Goal: Task Accomplishment & Management: Complete application form

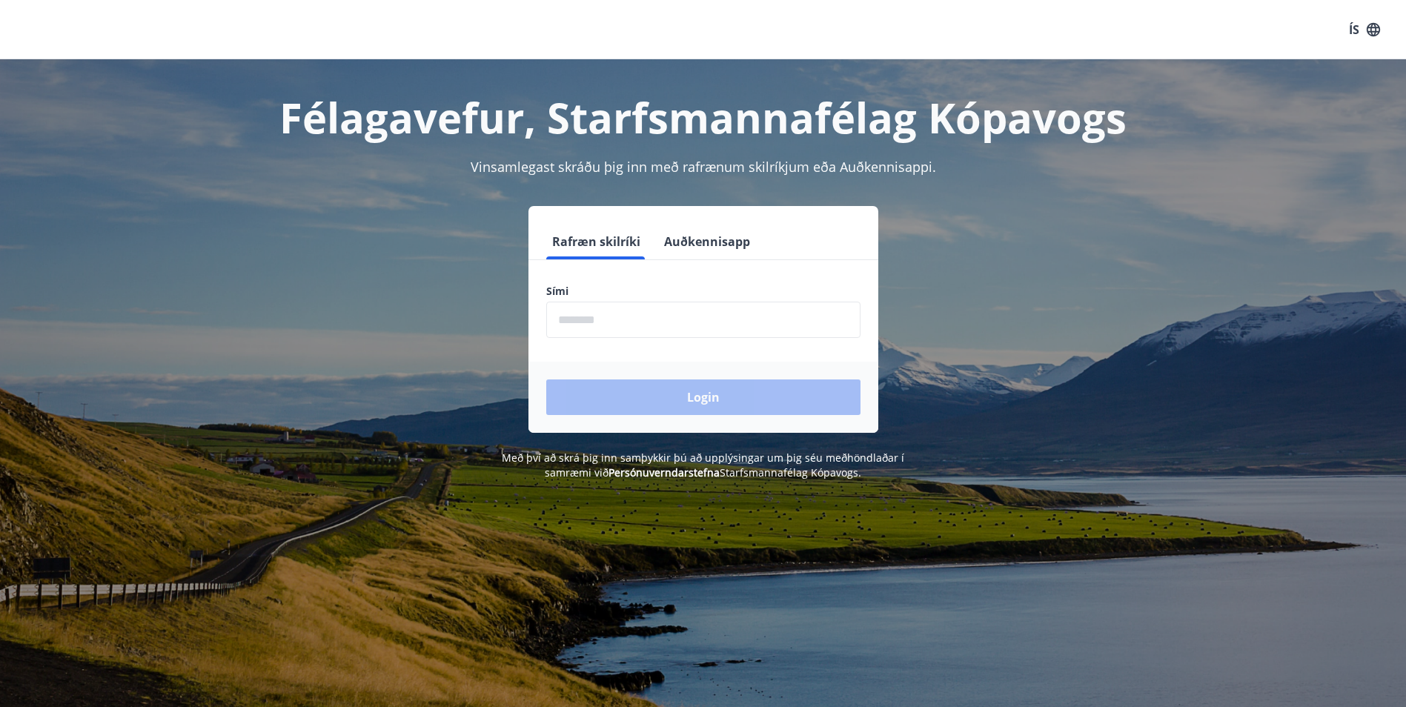
drag, startPoint x: 578, startPoint y: 317, endPoint x: 611, endPoint y: 321, distance: 32.8
click at [578, 317] on input "phone" at bounding box center [703, 320] width 314 height 36
type input "********"
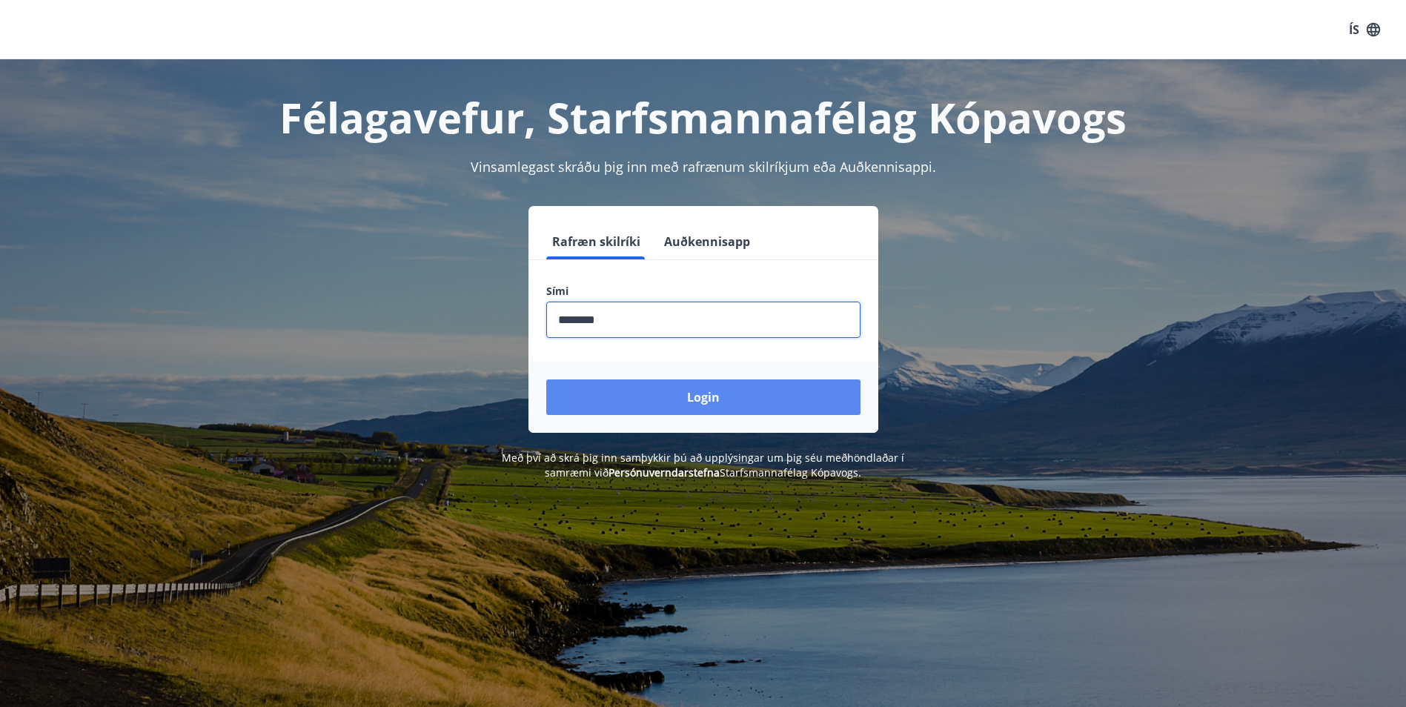
click at [723, 389] on button "Login" at bounding box center [703, 397] width 314 height 36
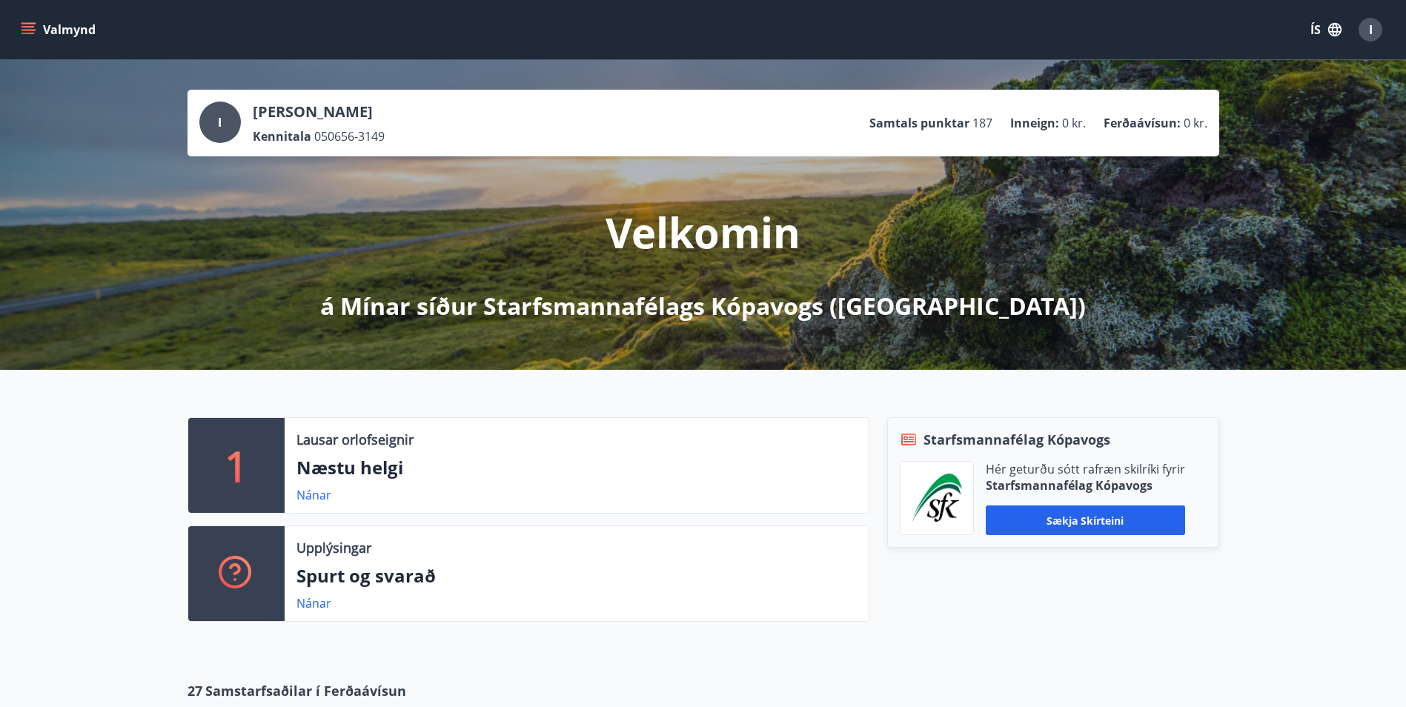
click at [936, 121] on p "Samtals punktar" at bounding box center [919, 123] width 100 height 16
click at [768, 194] on div "Velkomin á Mínar síður Starfsmannafélags Kópavogs (SfK)" at bounding box center [703, 239] width 830 height 166
click at [56, 31] on button "Valmynd" at bounding box center [60, 29] width 84 height 27
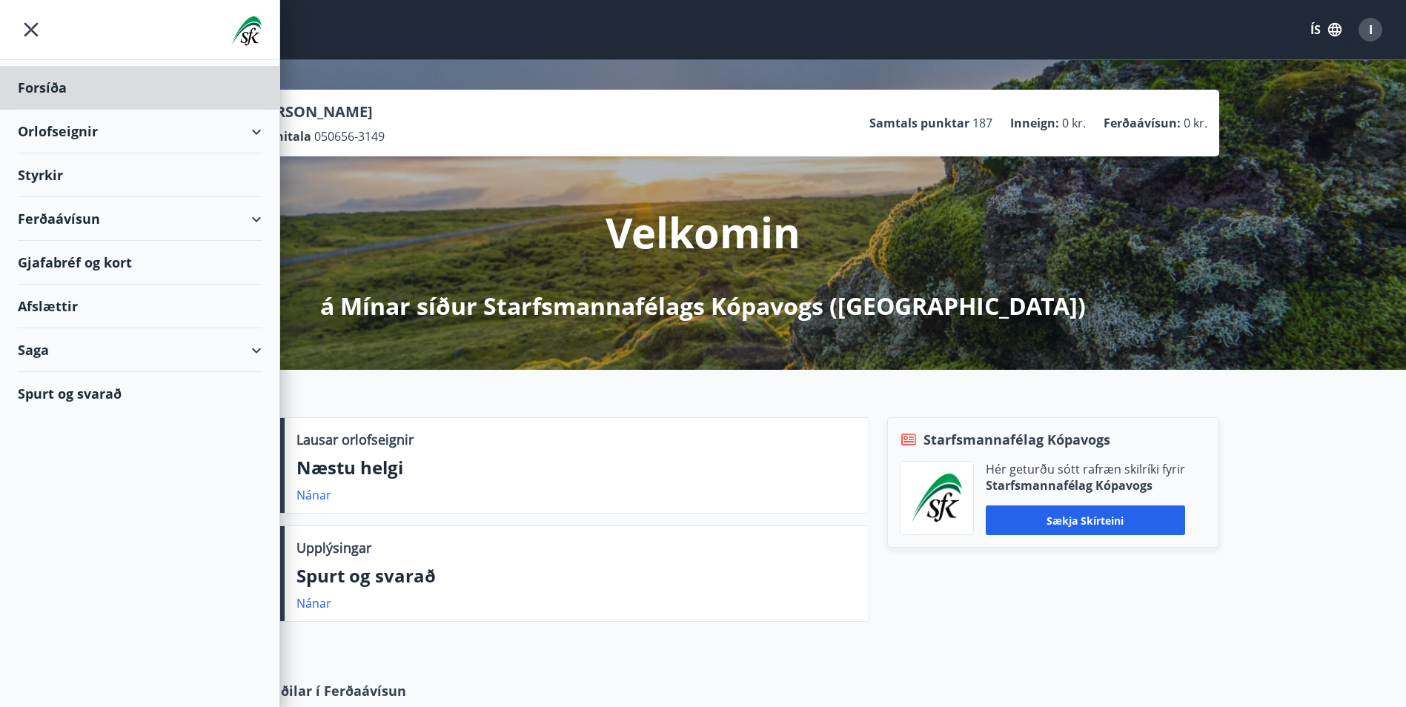
click at [57, 174] on div "Styrkir" at bounding box center [140, 175] width 244 height 44
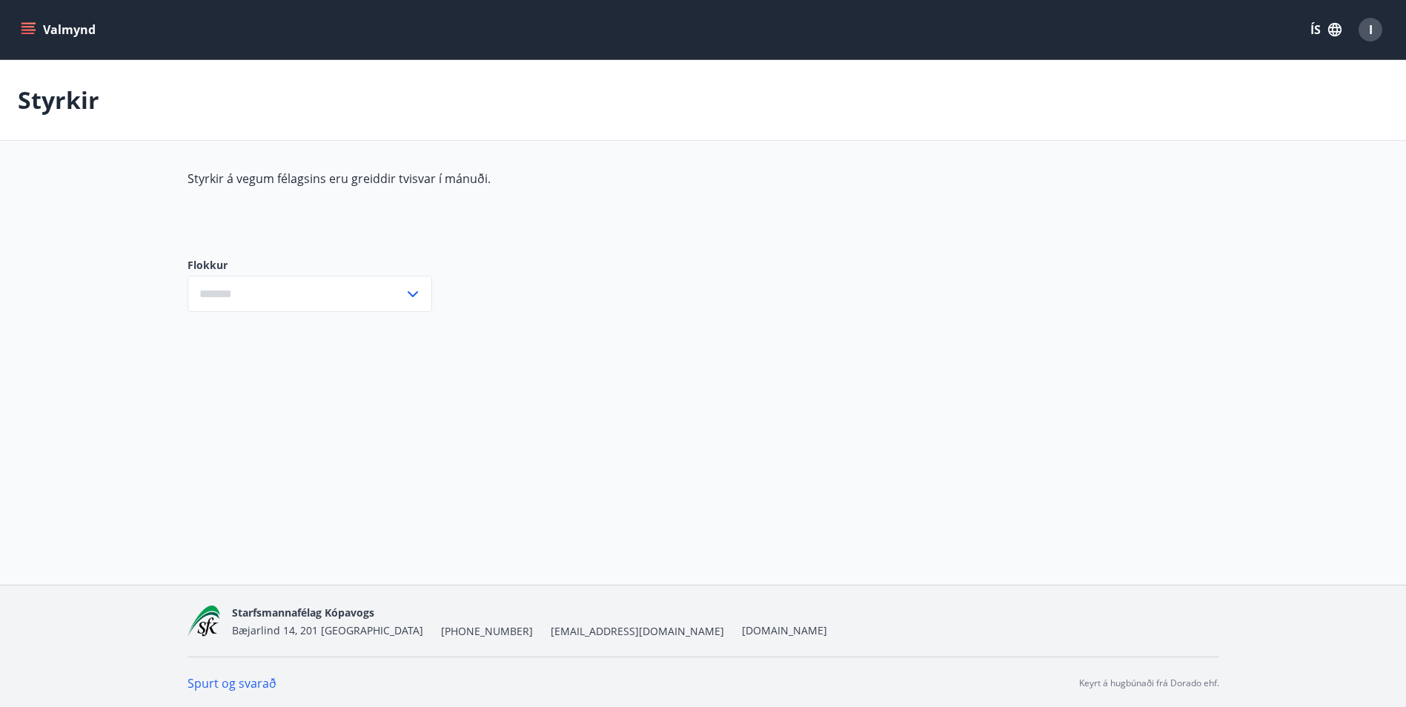
type input "***"
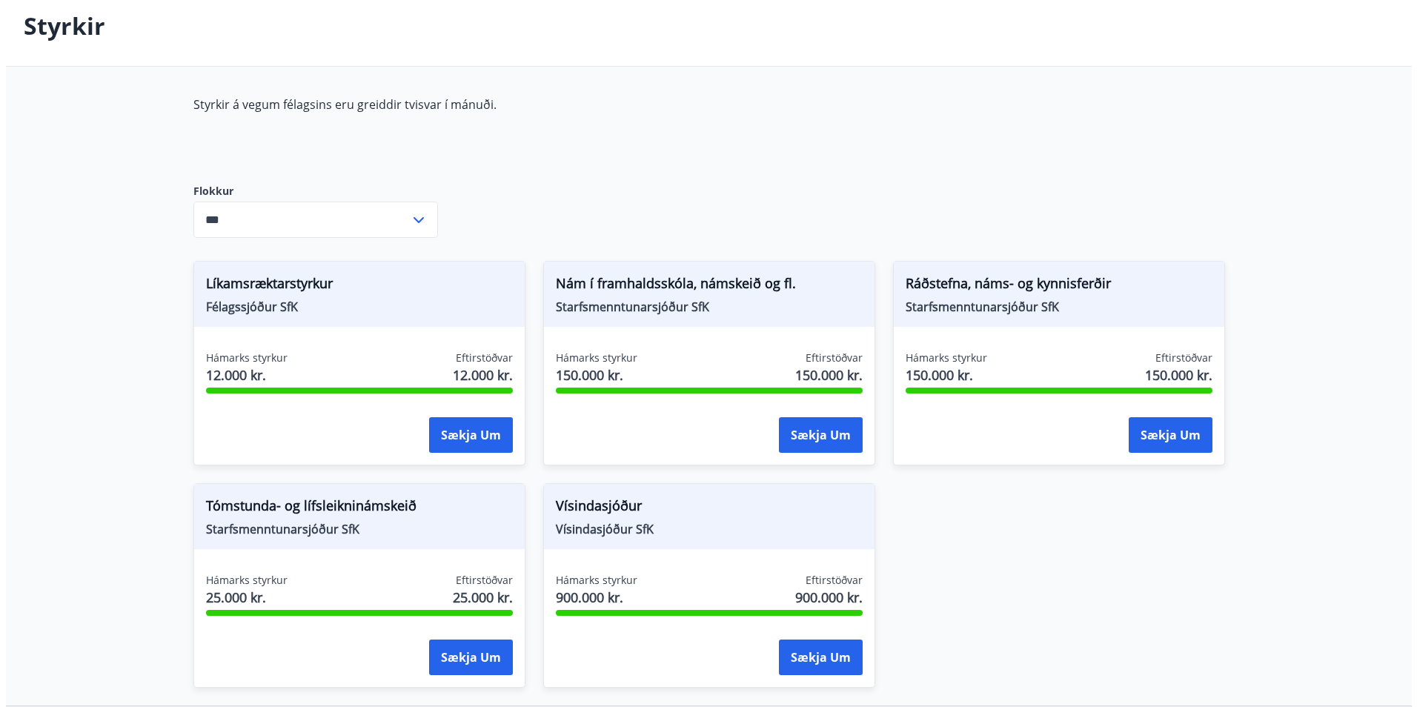
scroll to position [197, 0]
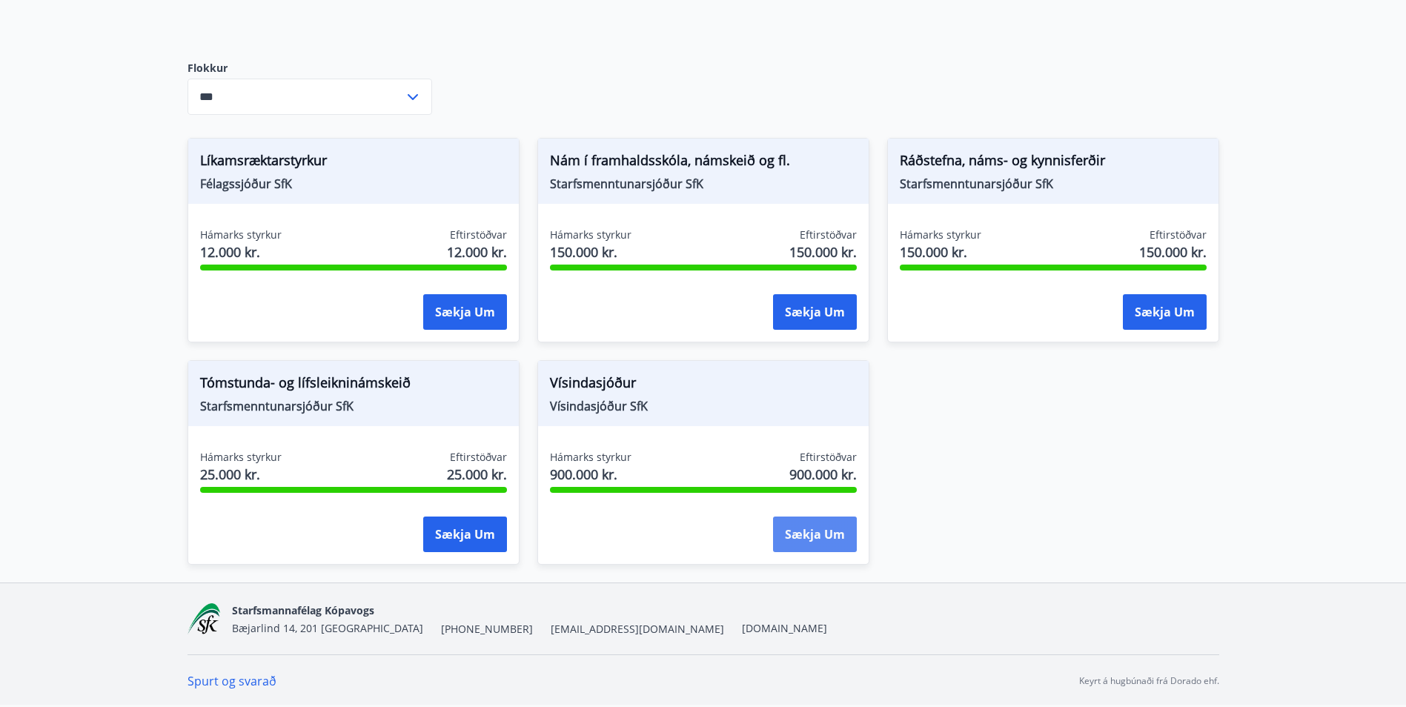
click at [808, 534] on button "Sækja um" at bounding box center [815, 535] width 84 height 36
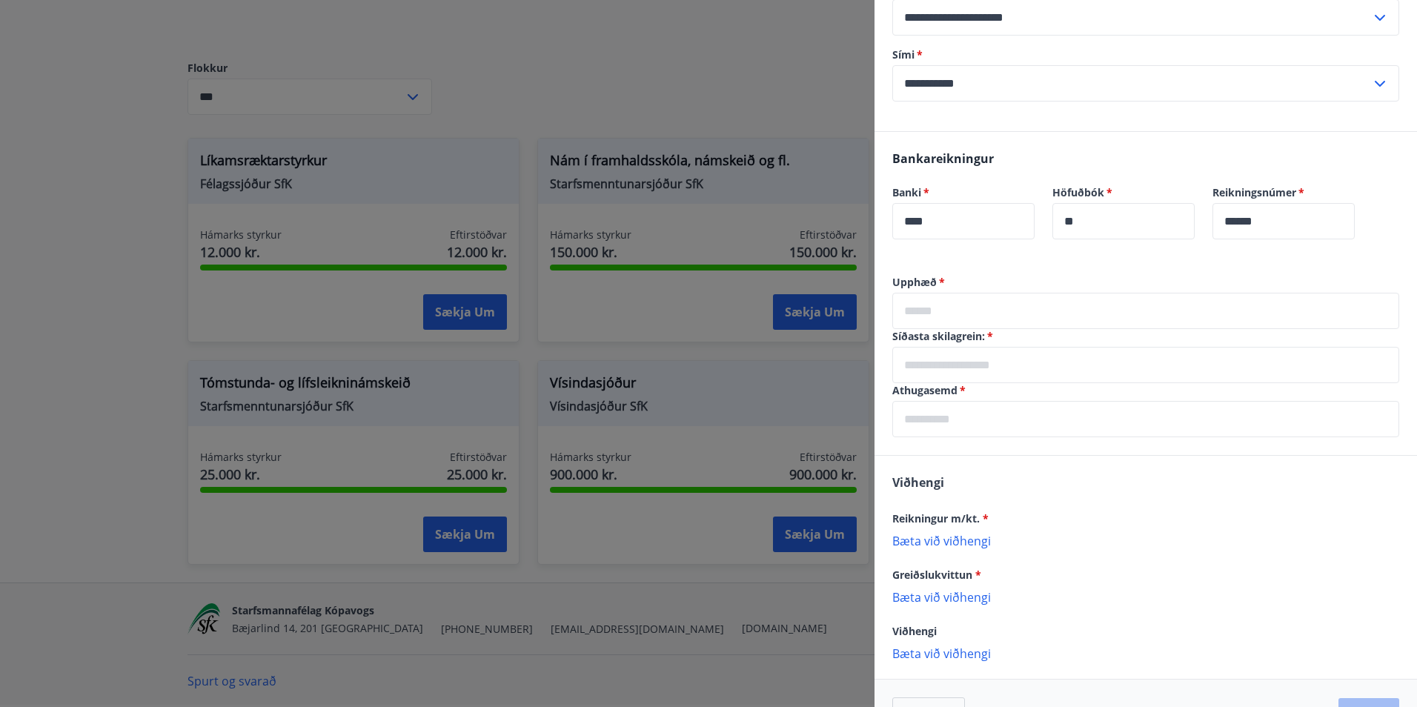
scroll to position [268, 0]
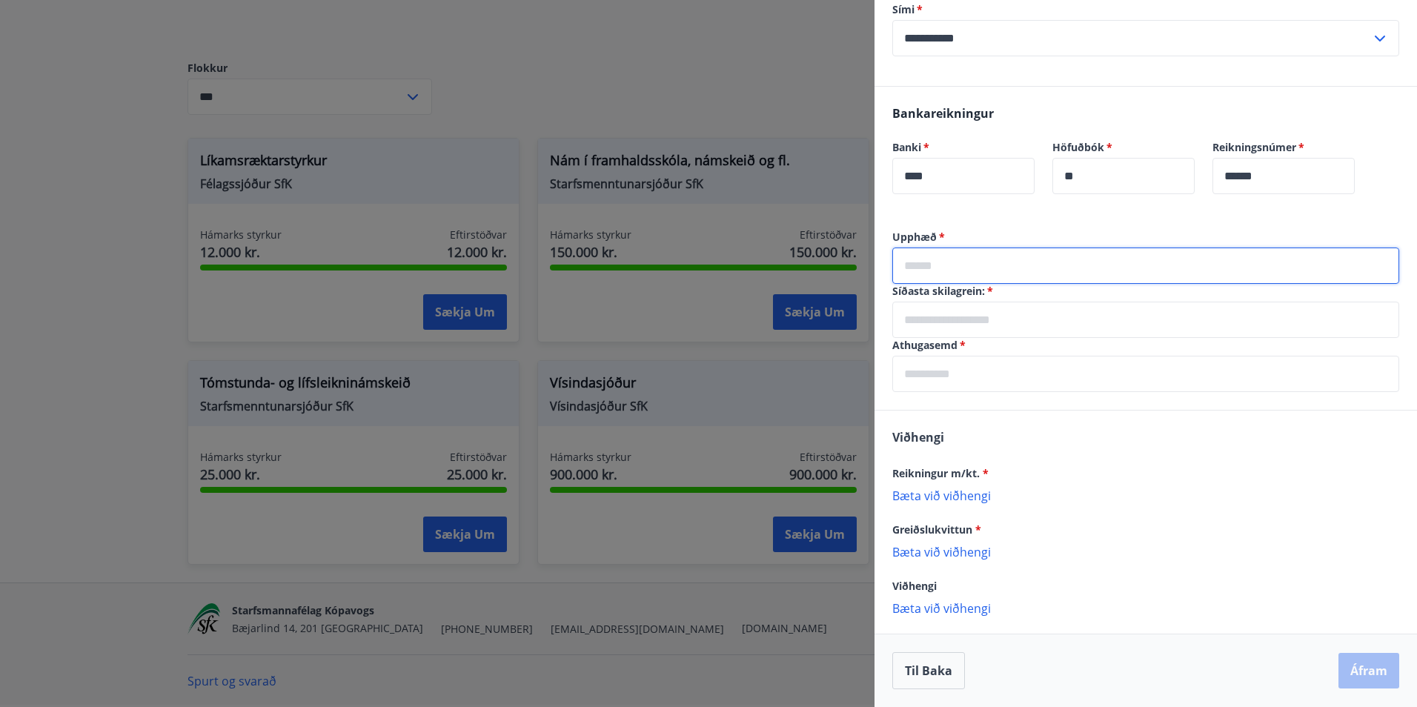
click at [910, 267] on input "text" at bounding box center [1145, 266] width 507 height 36
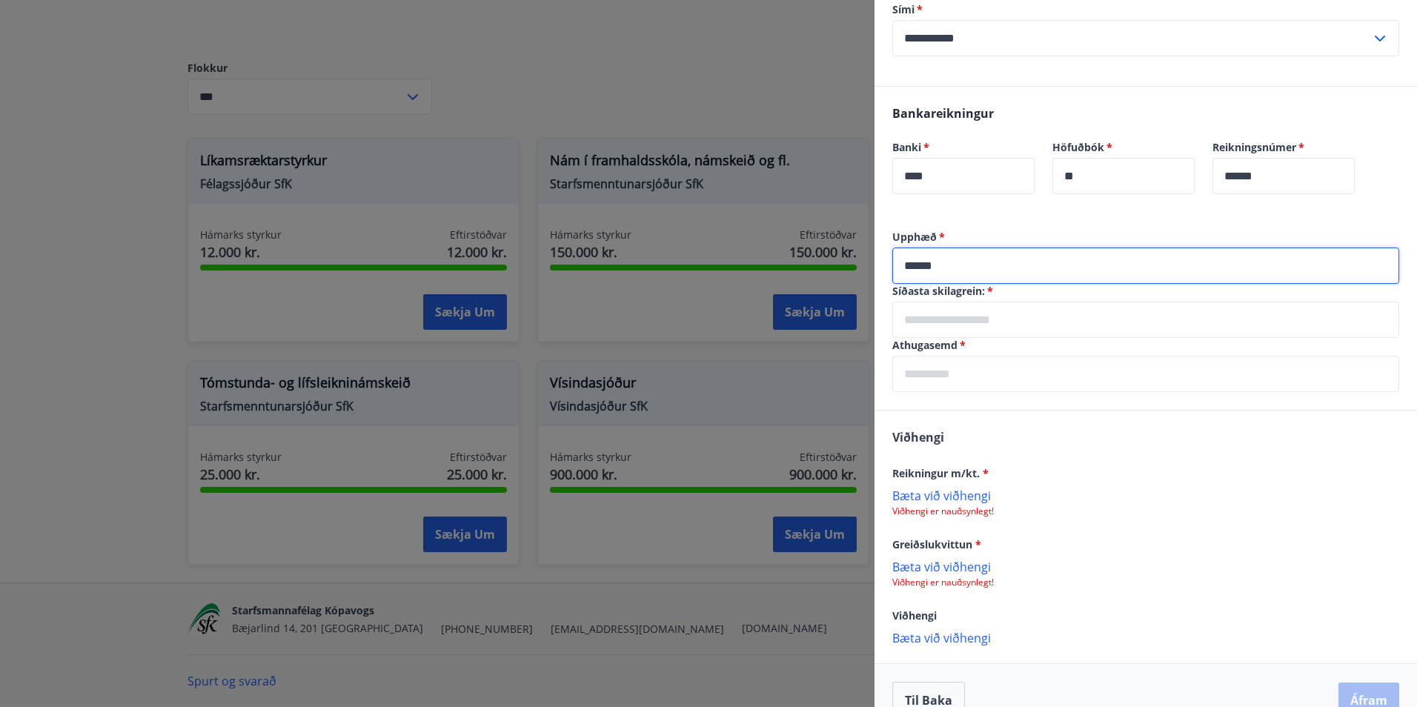
type input "******"
click at [941, 319] on input "text" at bounding box center [1145, 320] width 507 height 36
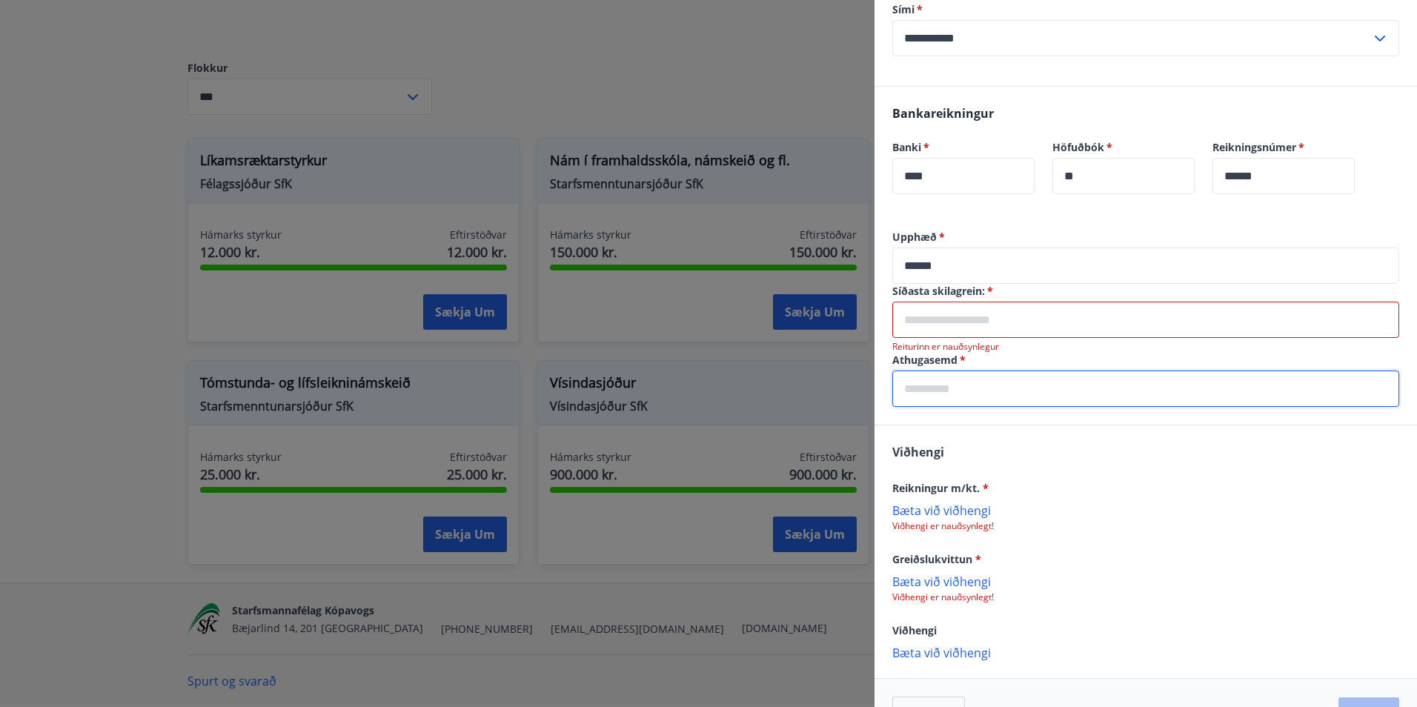
click at [936, 362] on div "Athugasemd   * ​" at bounding box center [1145, 380] width 507 height 54
click at [973, 318] on input "text" at bounding box center [1145, 320] width 507 height 36
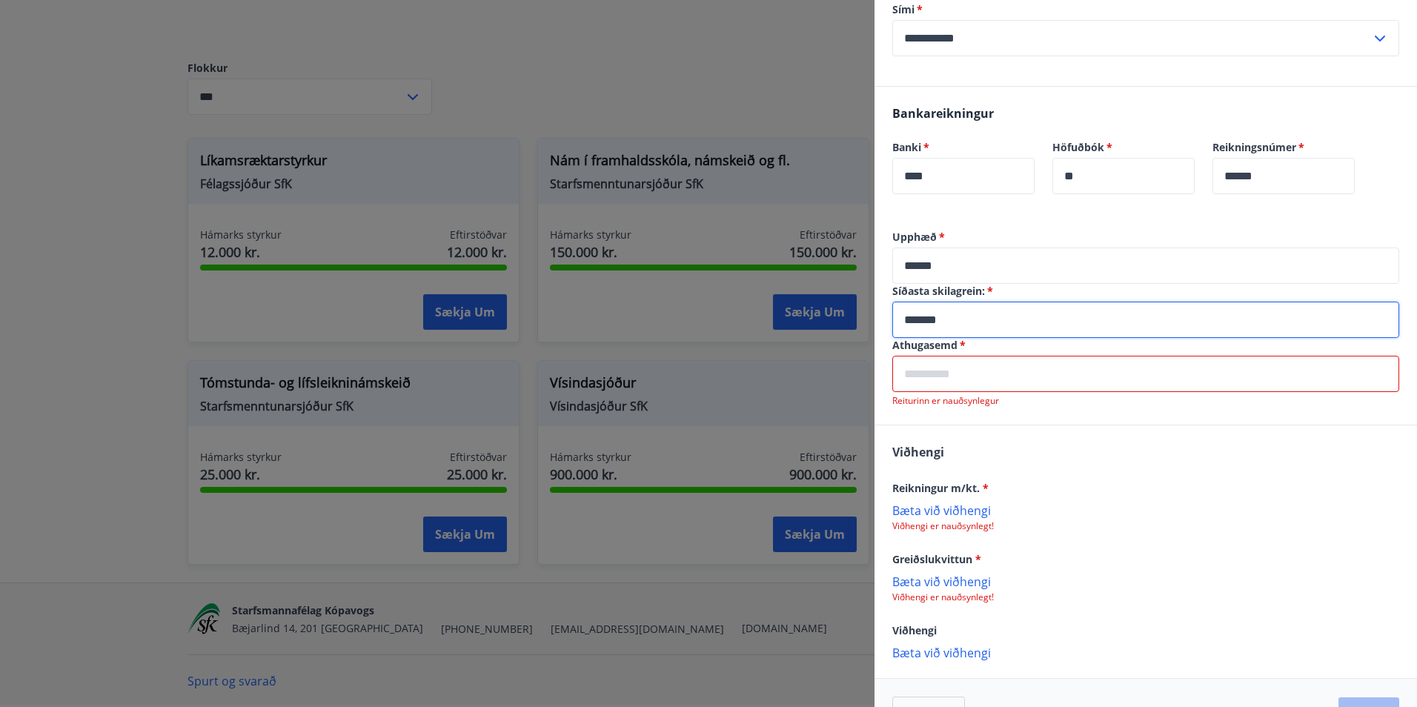
type input "*******"
click at [988, 363] on input "text" at bounding box center [1145, 374] width 507 height 36
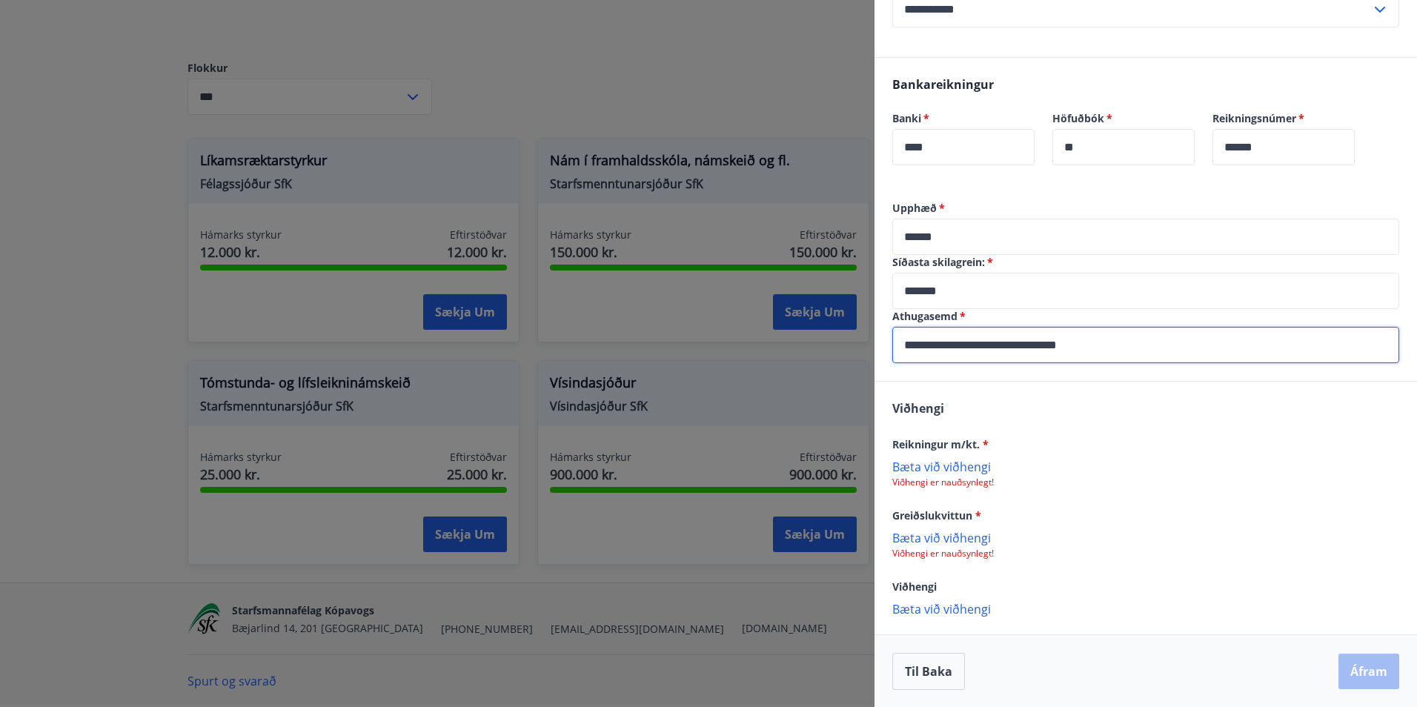
scroll to position [297, 0]
type input "**********"
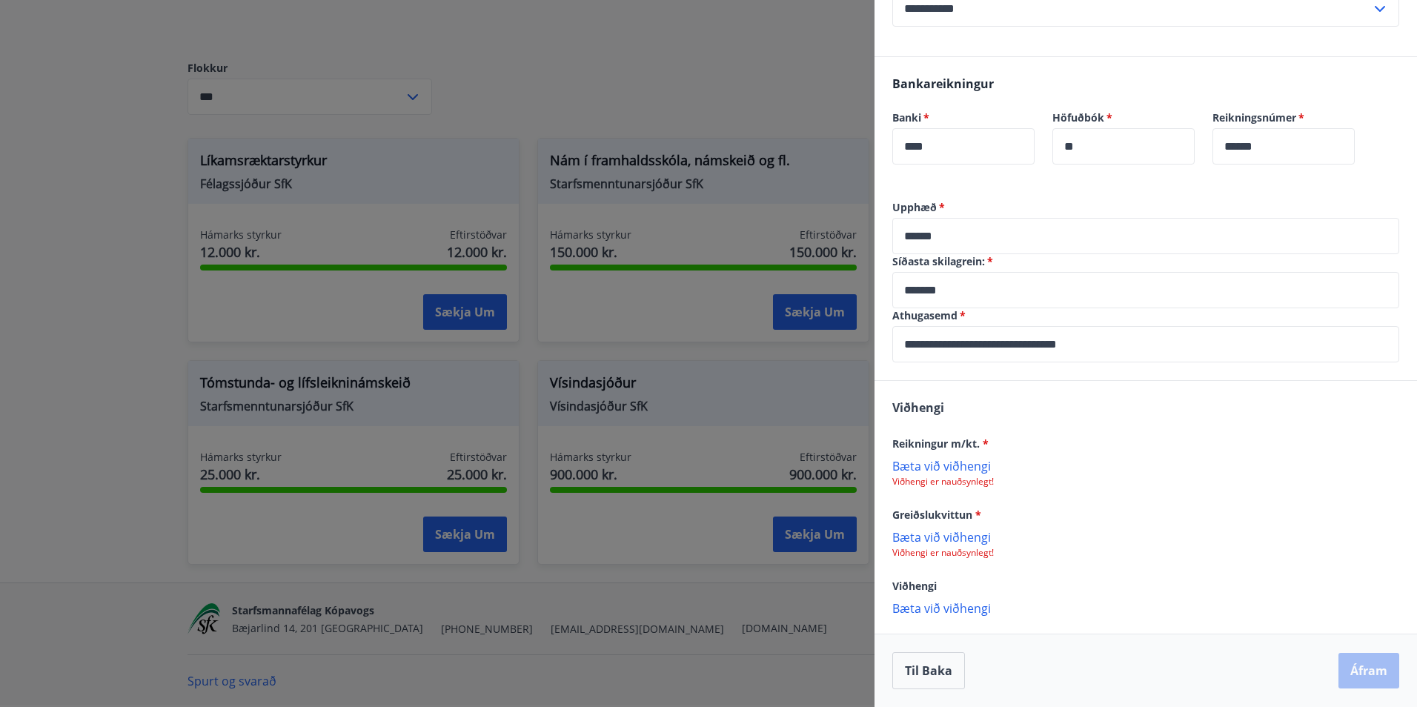
click at [934, 465] on p "Bæta við viðhengi" at bounding box center [1145, 465] width 507 height 15
click at [952, 543] on p "Bæta við viðhengi" at bounding box center [1145, 538] width 507 height 15
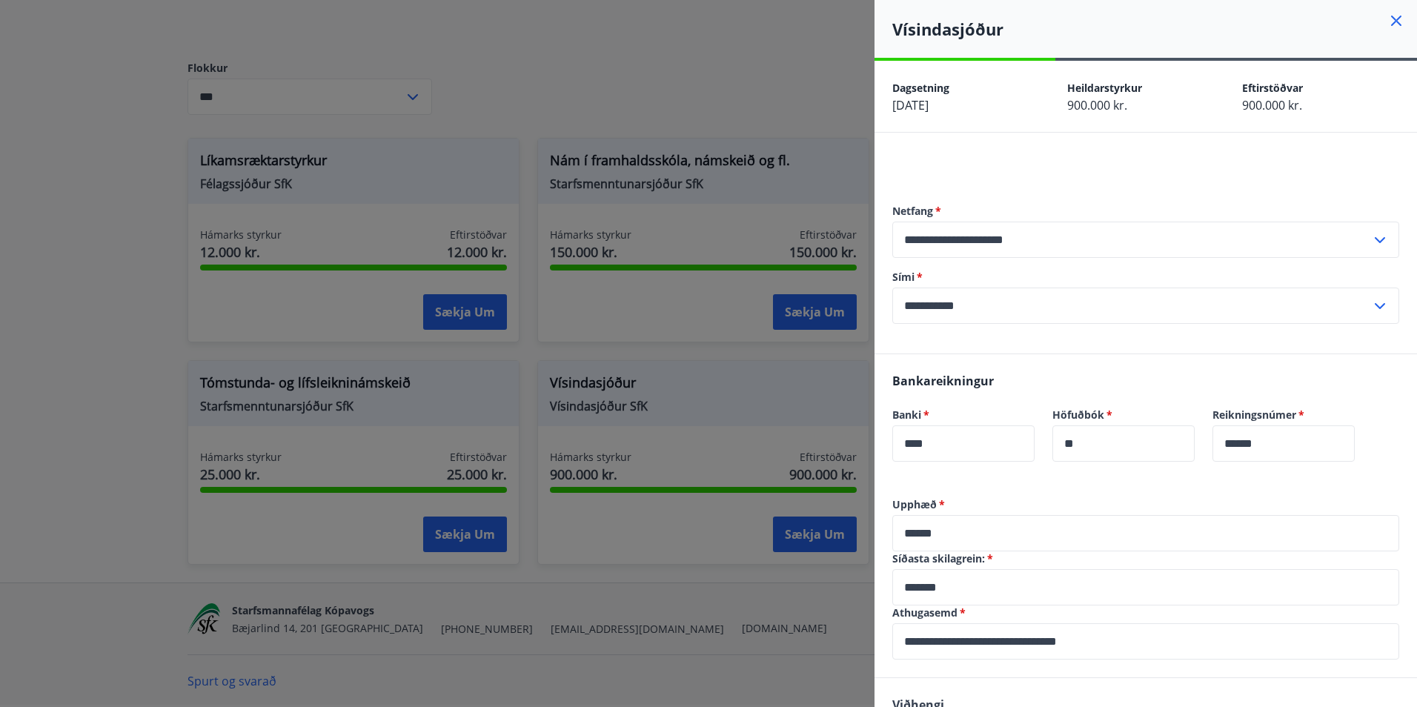
scroll to position [300, 0]
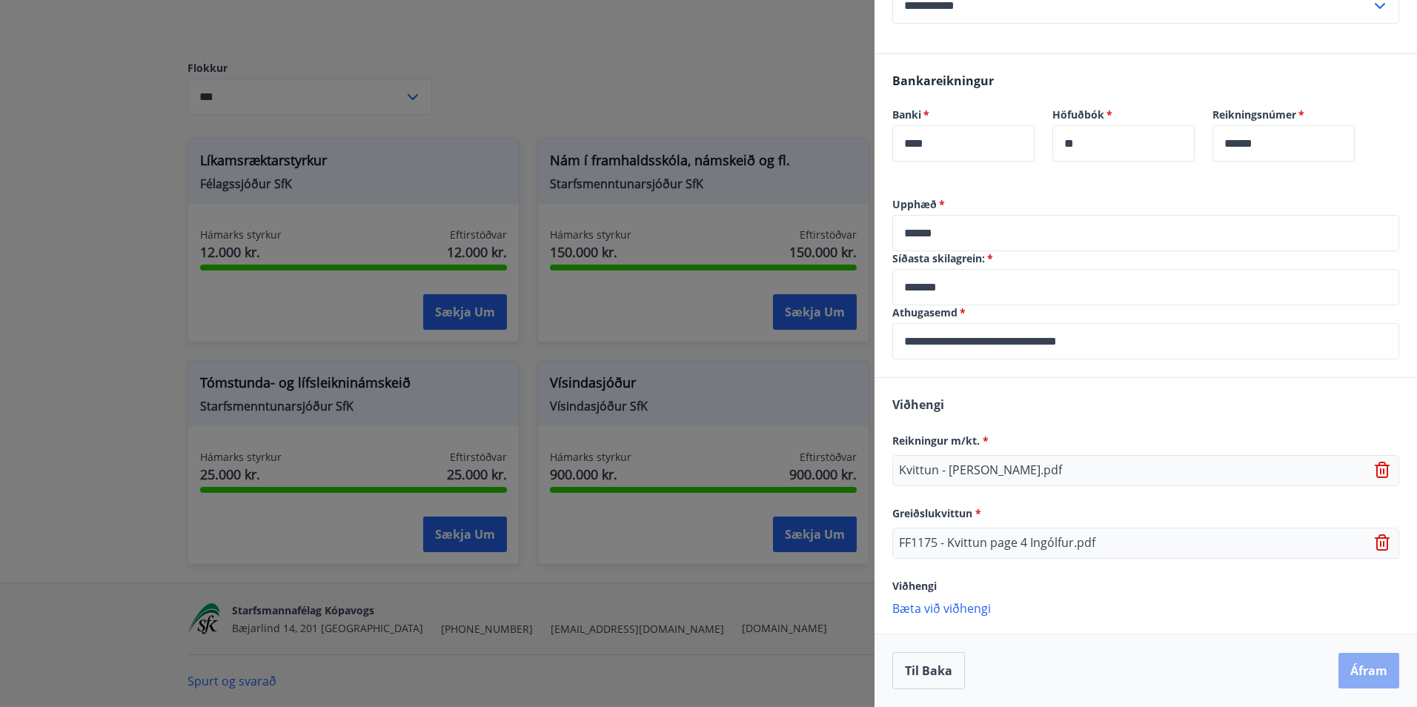
click at [1344, 663] on button "Áfram" at bounding box center [1368, 671] width 61 height 36
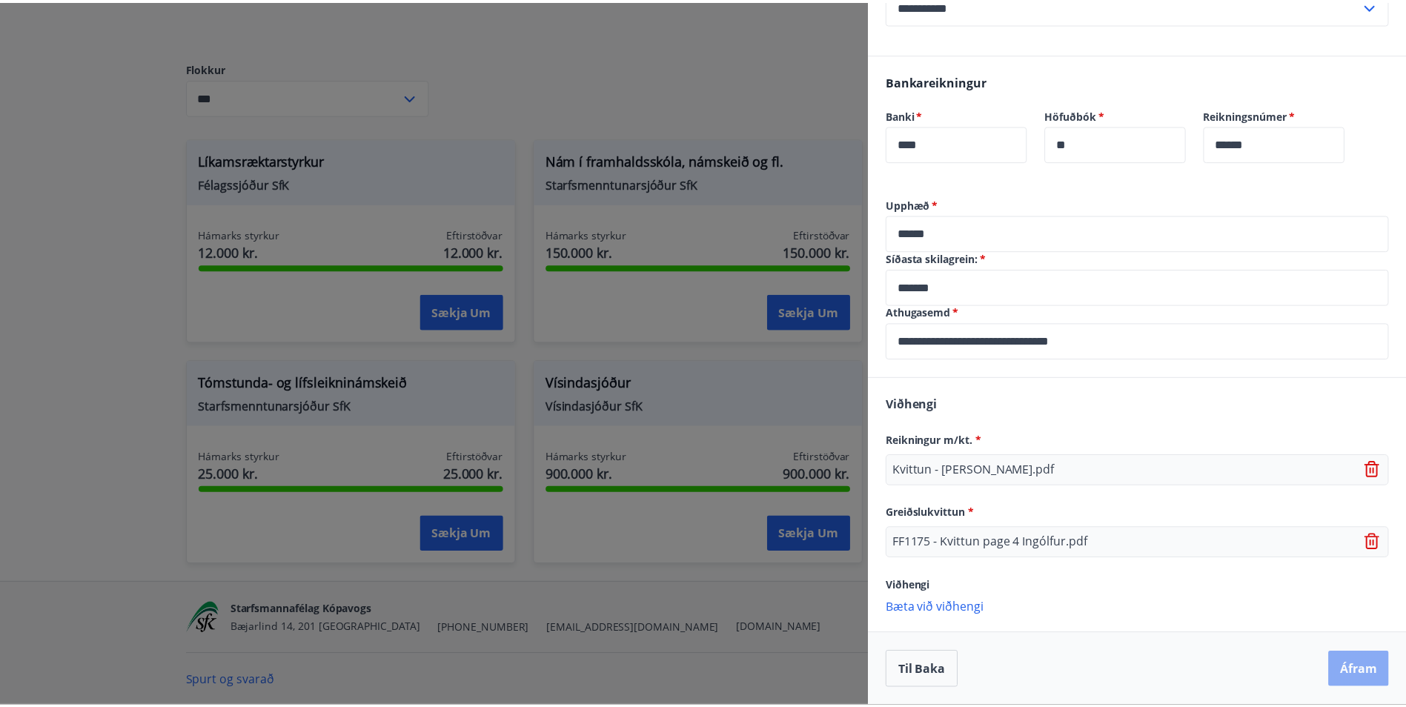
scroll to position [0, 0]
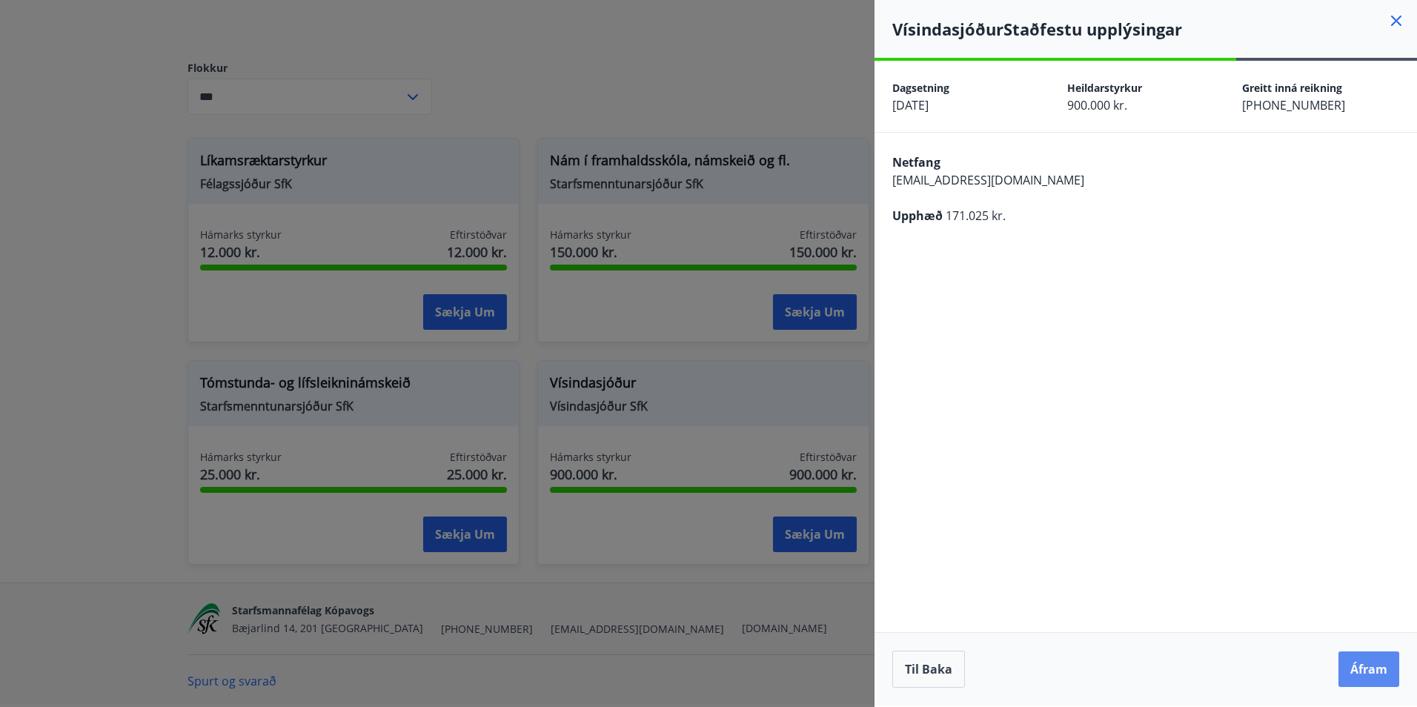
click at [1365, 668] on button "Áfram" at bounding box center [1368, 669] width 61 height 36
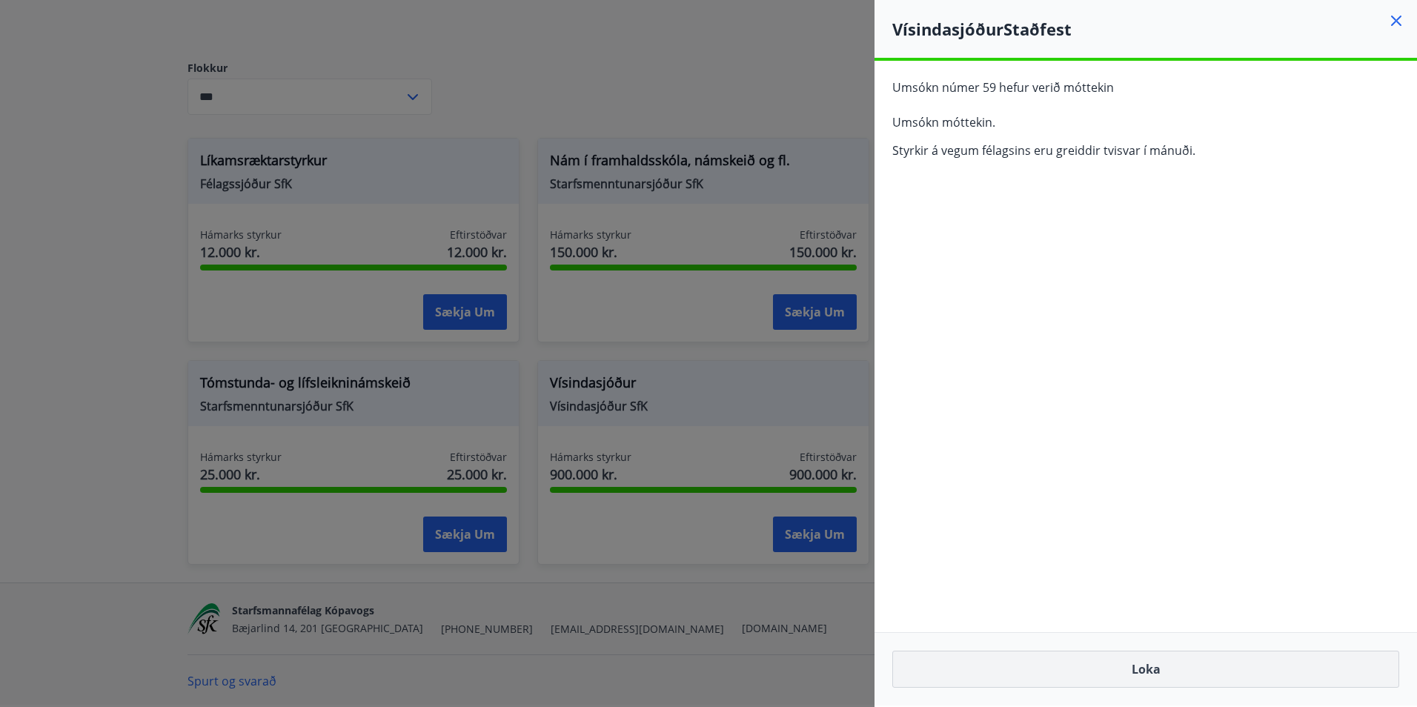
click at [1186, 674] on button "Loka" at bounding box center [1145, 669] width 507 height 37
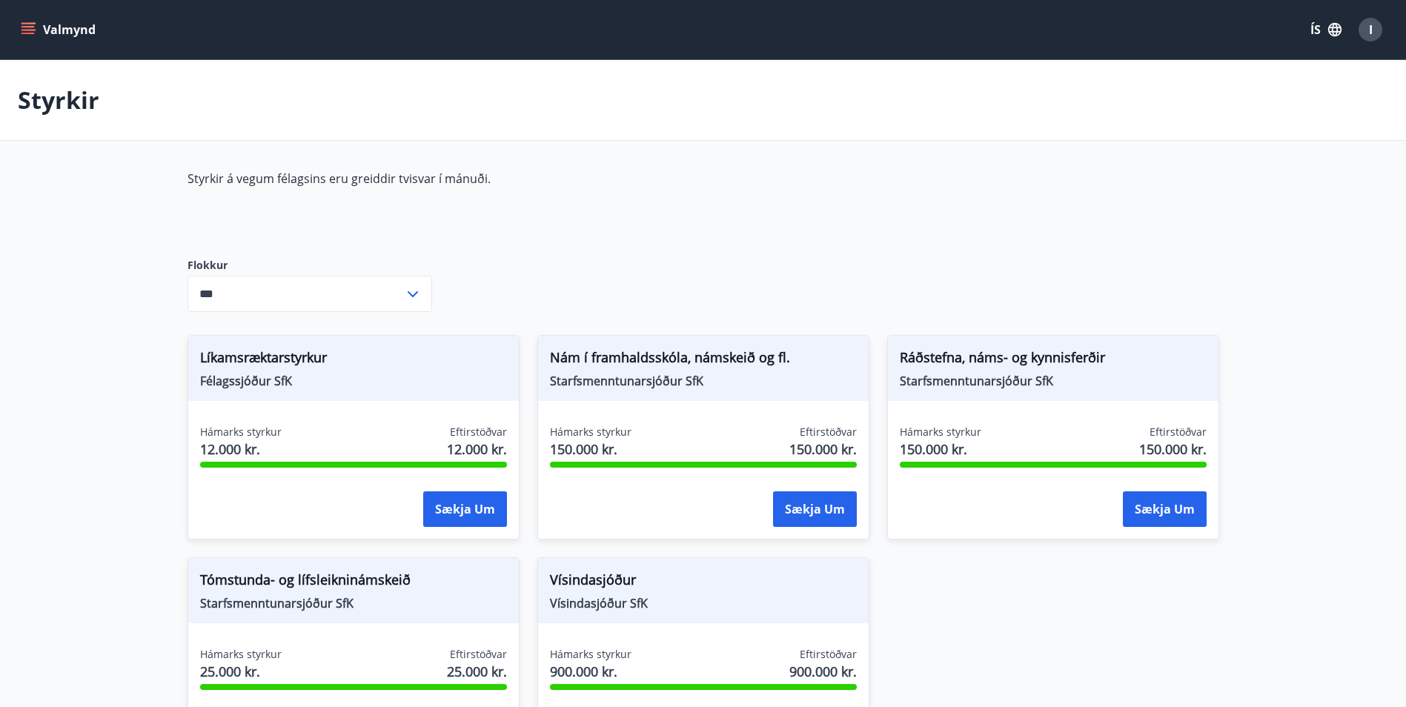
click at [36, 30] on button "Valmynd" at bounding box center [60, 29] width 84 height 27
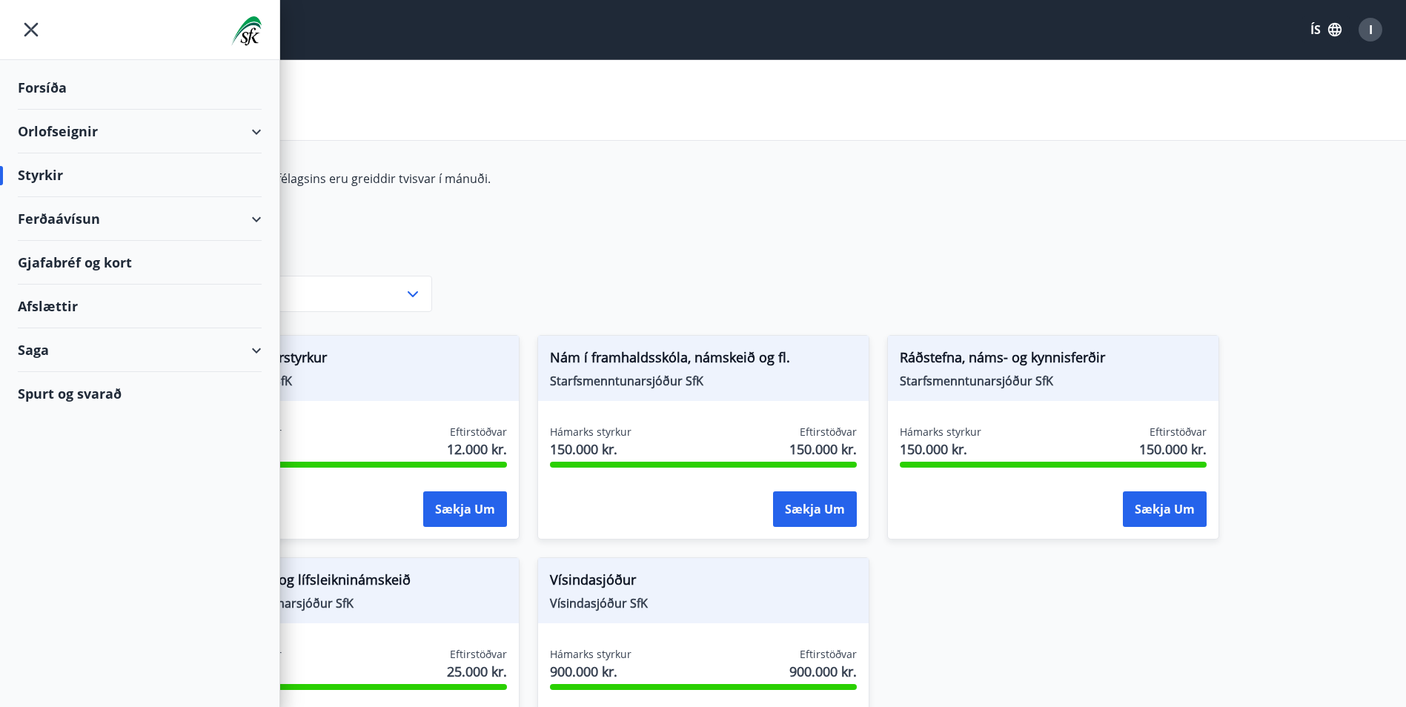
click at [69, 129] on div "Orlofseignir" at bounding box center [140, 132] width 244 height 44
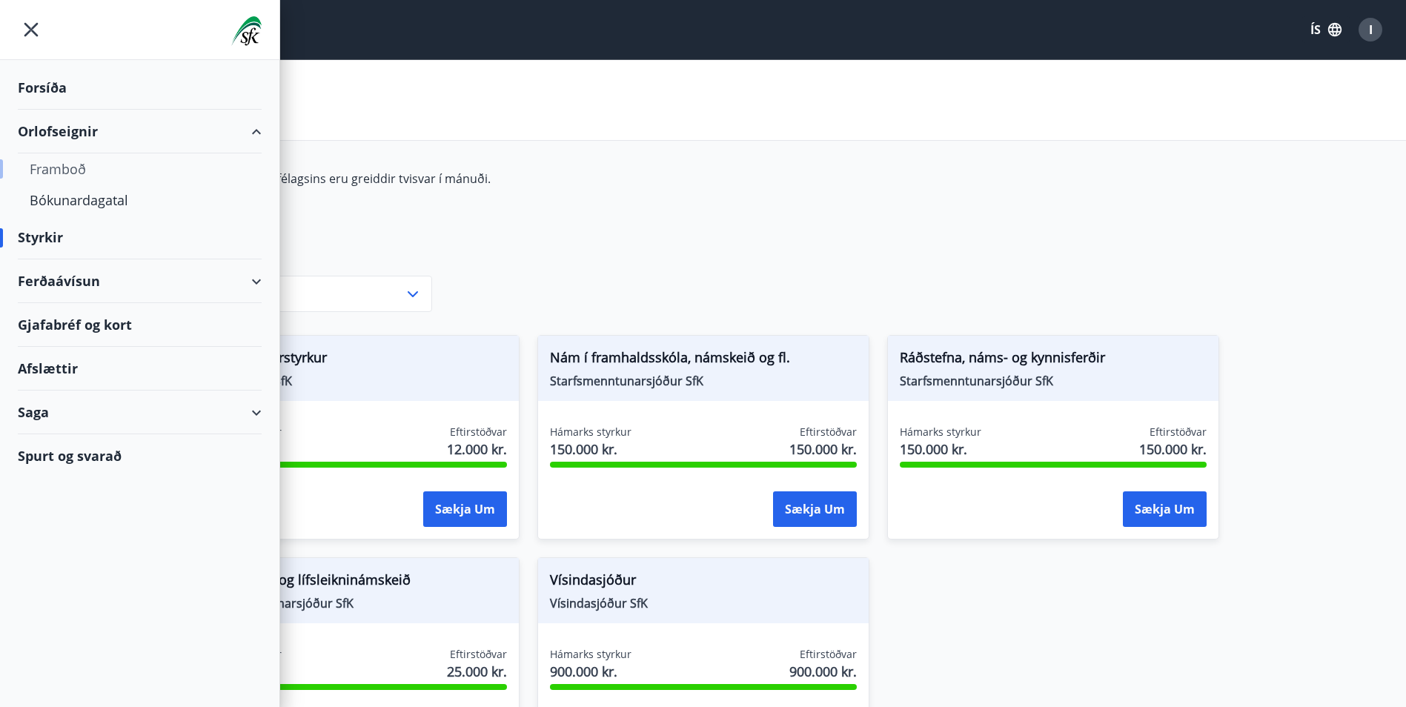
click at [59, 162] on div "Framboð" at bounding box center [140, 168] width 220 height 31
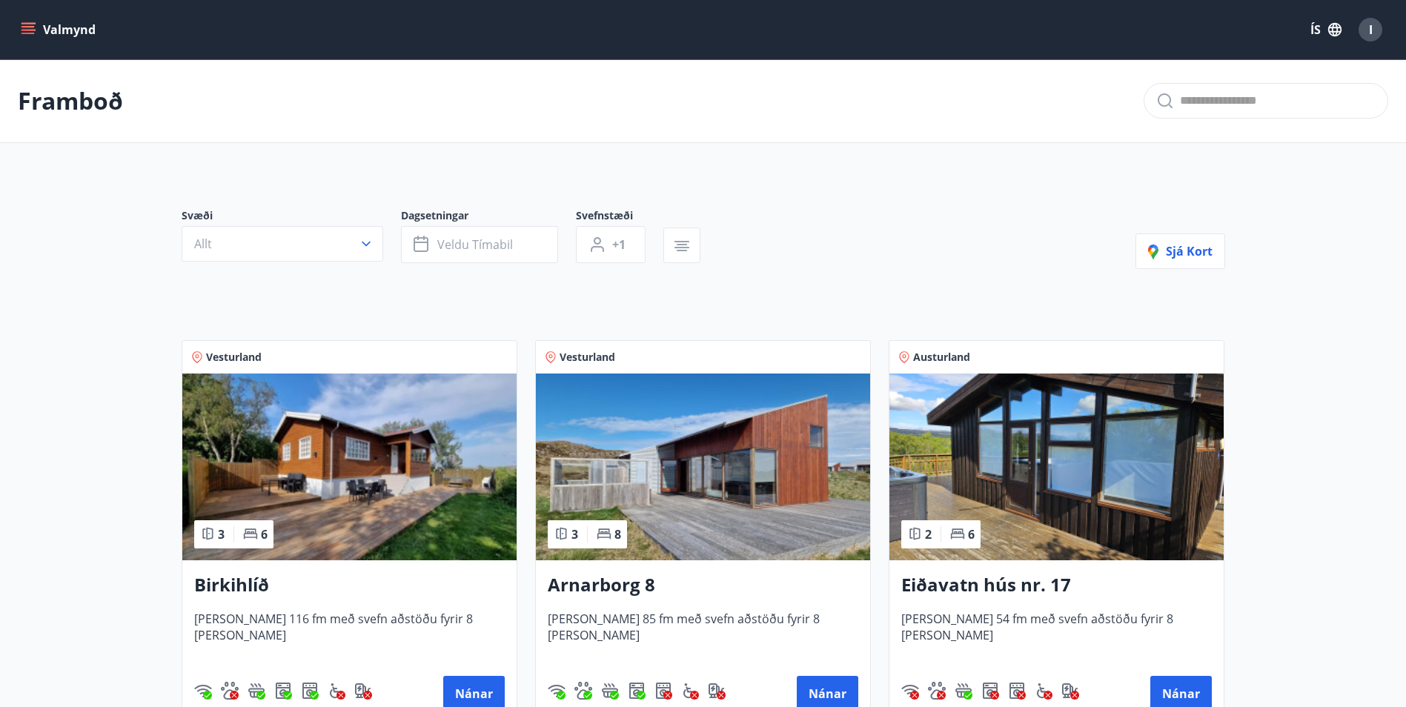
click at [29, 33] on icon "menu" at bounding box center [27, 33] width 13 height 1
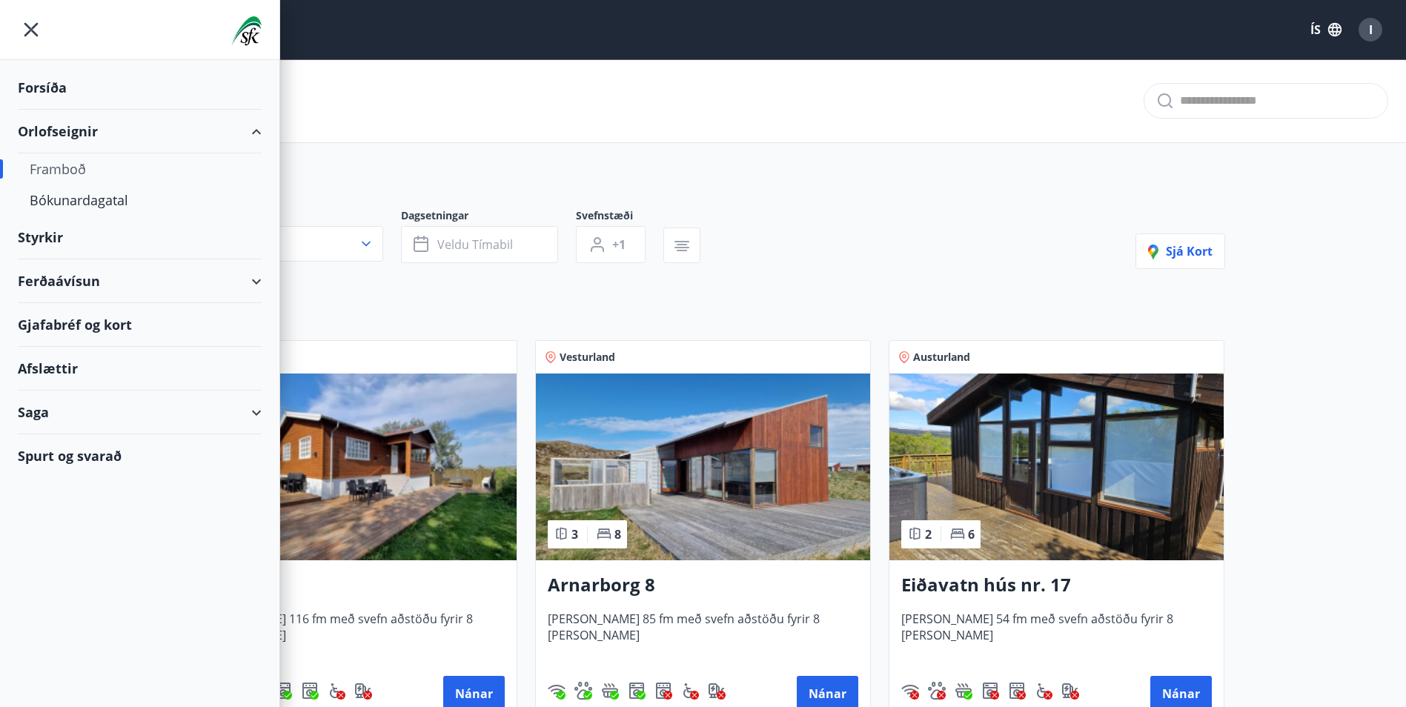
click at [40, 84] on div "Forsíða" at bounding box center [140, 88] width 244 height 44
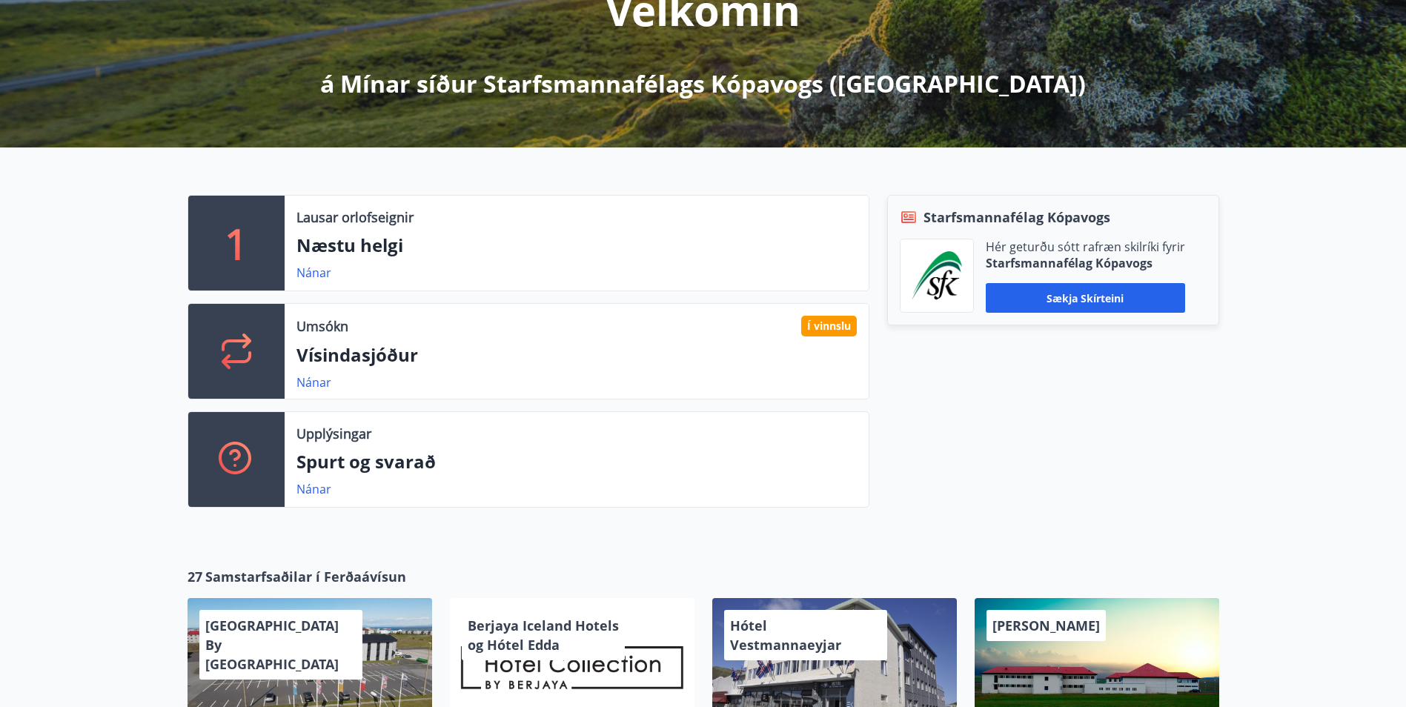
scroll to position [296, 0]
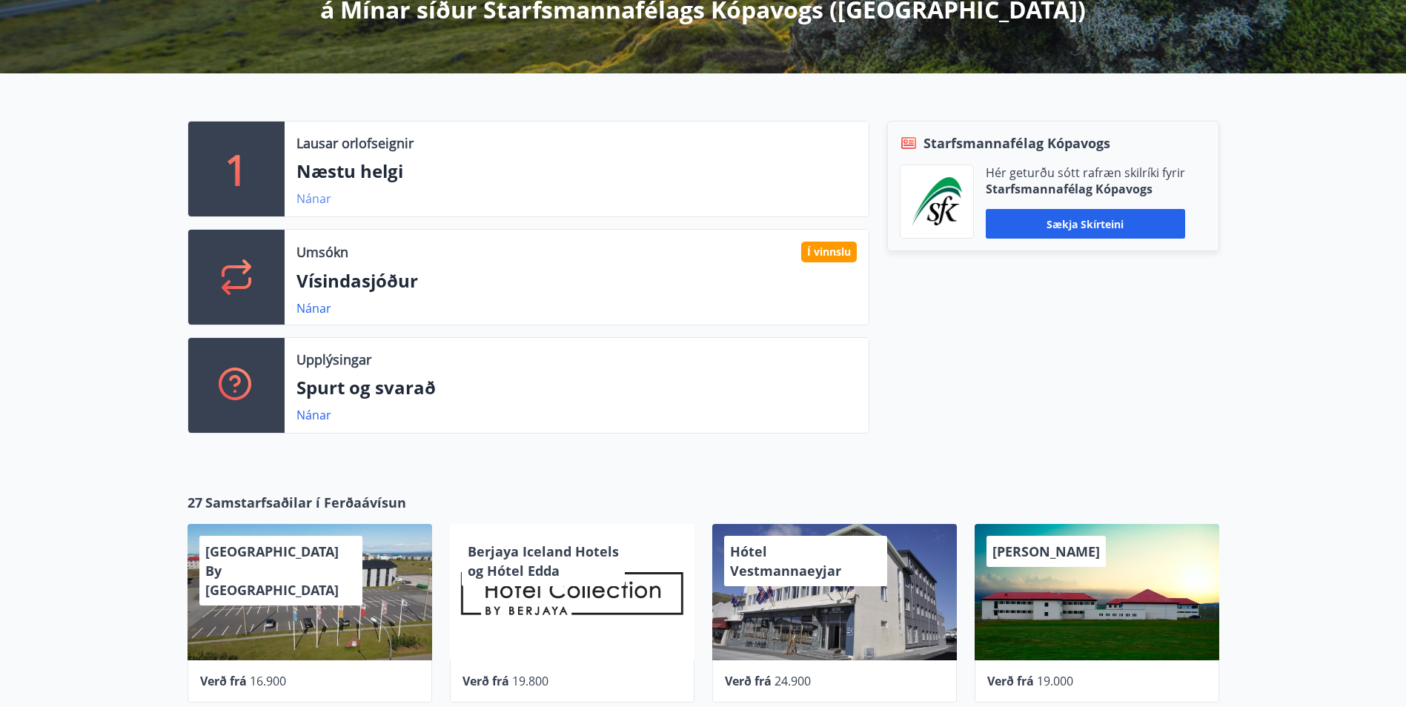
click at [308, 199] on link "Nánar" at bounding box center [313, 198] width 35 height 16
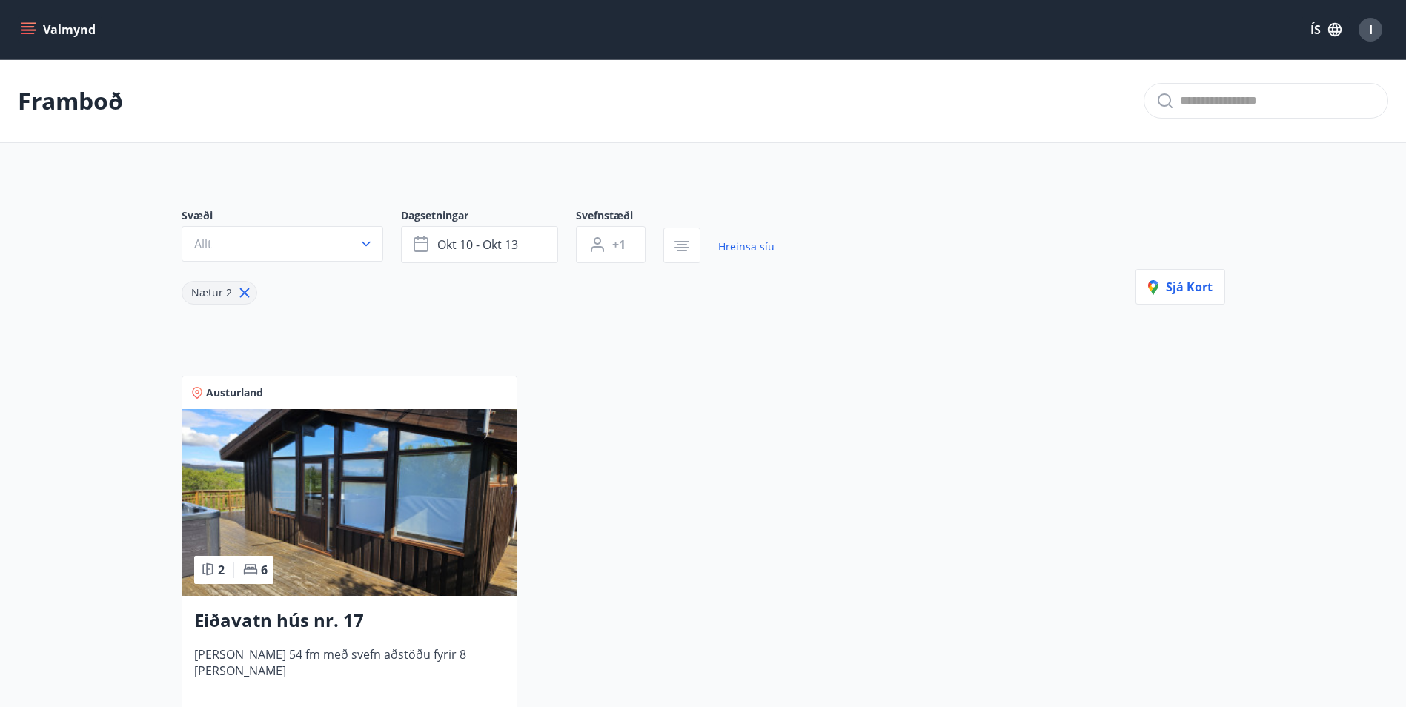
click at [26, 27] on icon "menu" at bounding box center [27, 26] width 13 height 1
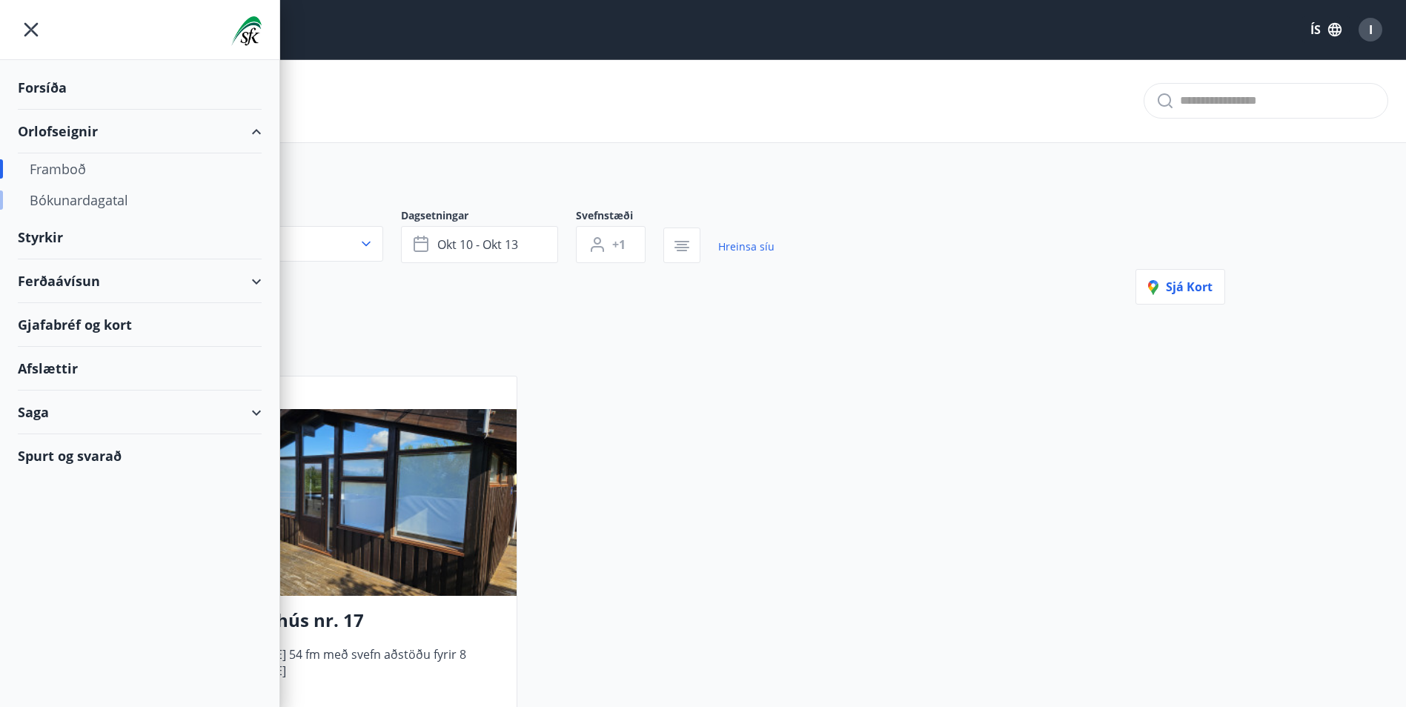
click at [87, 200] on div "Bókunardagatal" at bounding box center [140, 200] width 220 height 31
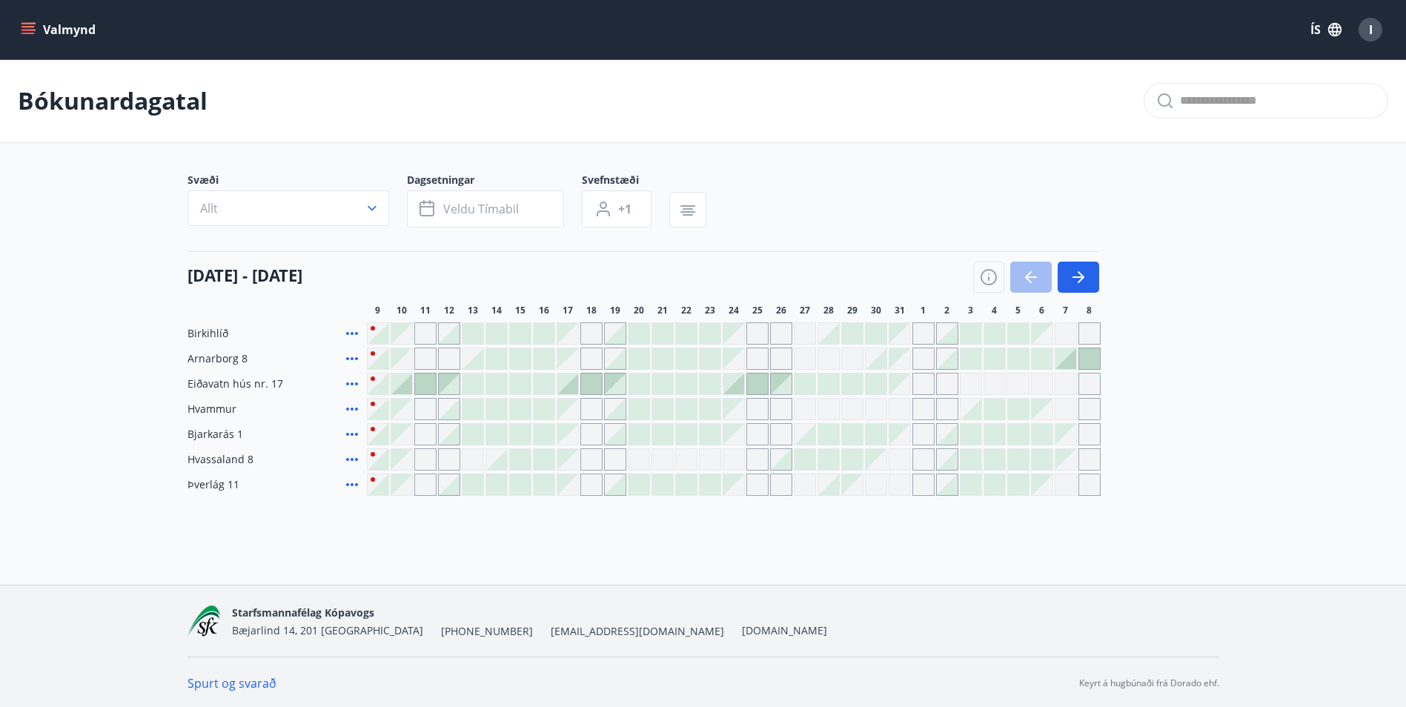
scroll to position [2, 0]
click at [1079, 262] on button "button" at bounding box center [1077, 274] width 41 height 31
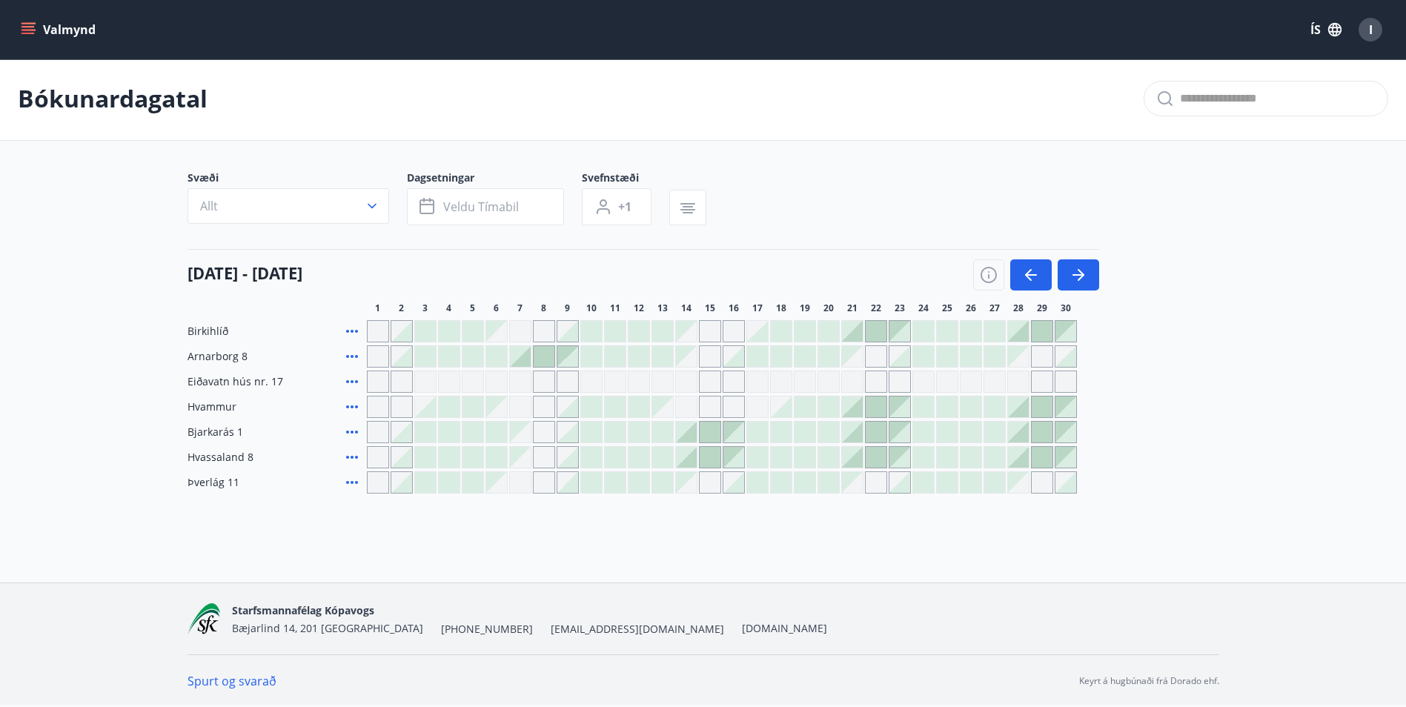
click at [353, 331] on icon at bounding box center [352, 331] width 12 height 3
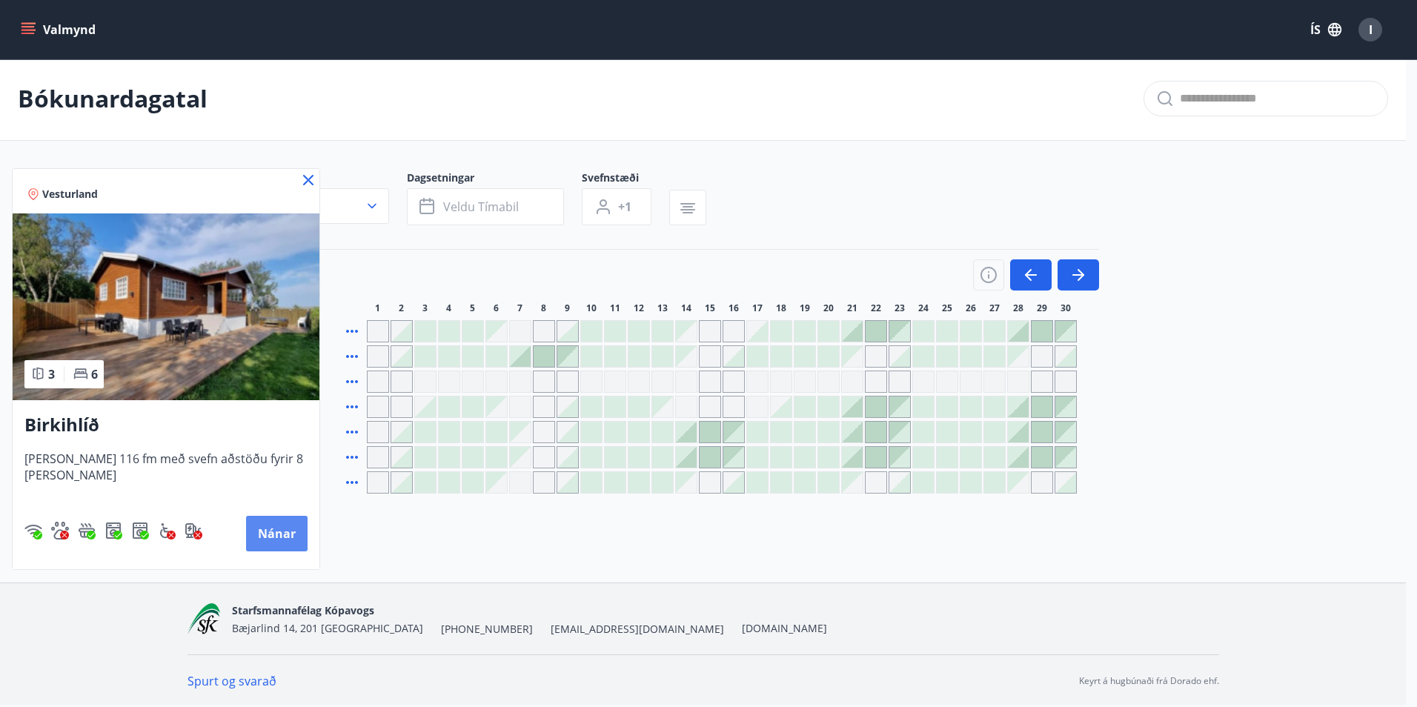
click at [275, 534] on button "Nánar" at bounding box center [277, 534] width 62 height 36
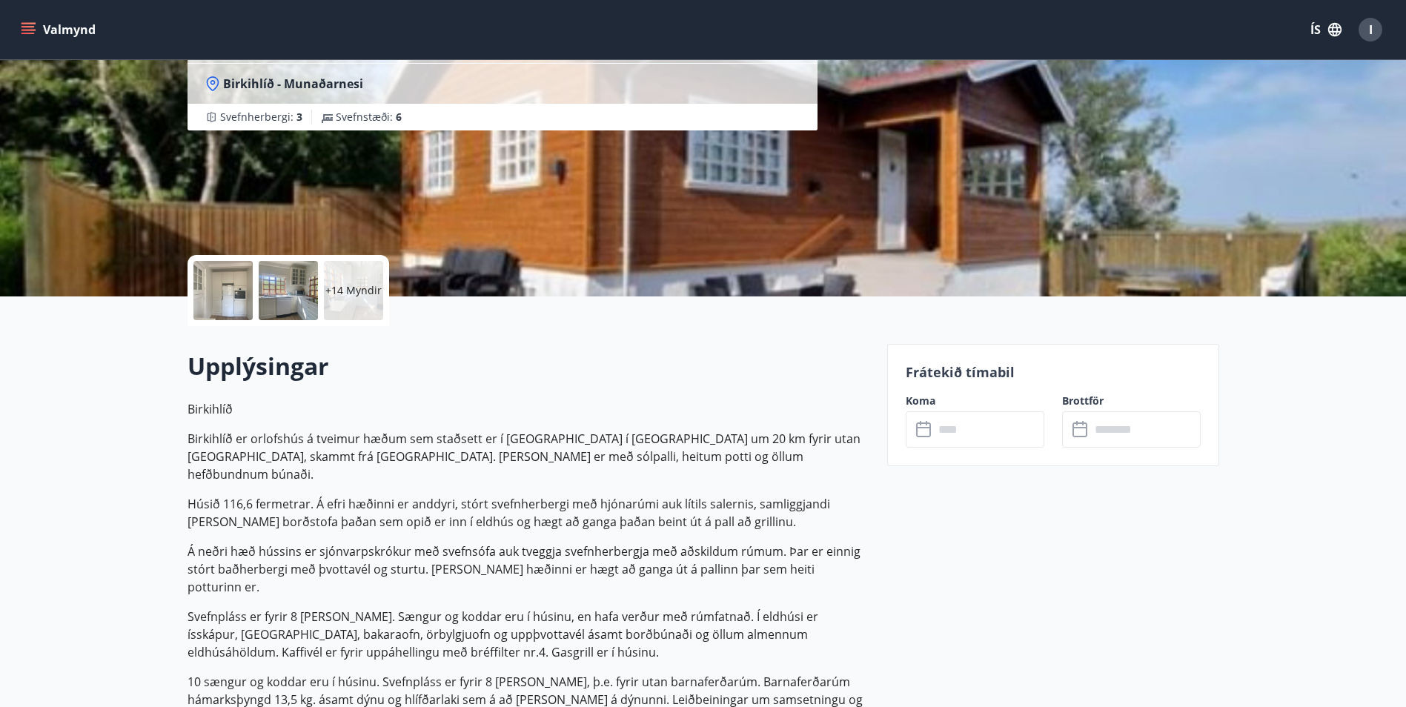
scroll to position [222, 0]
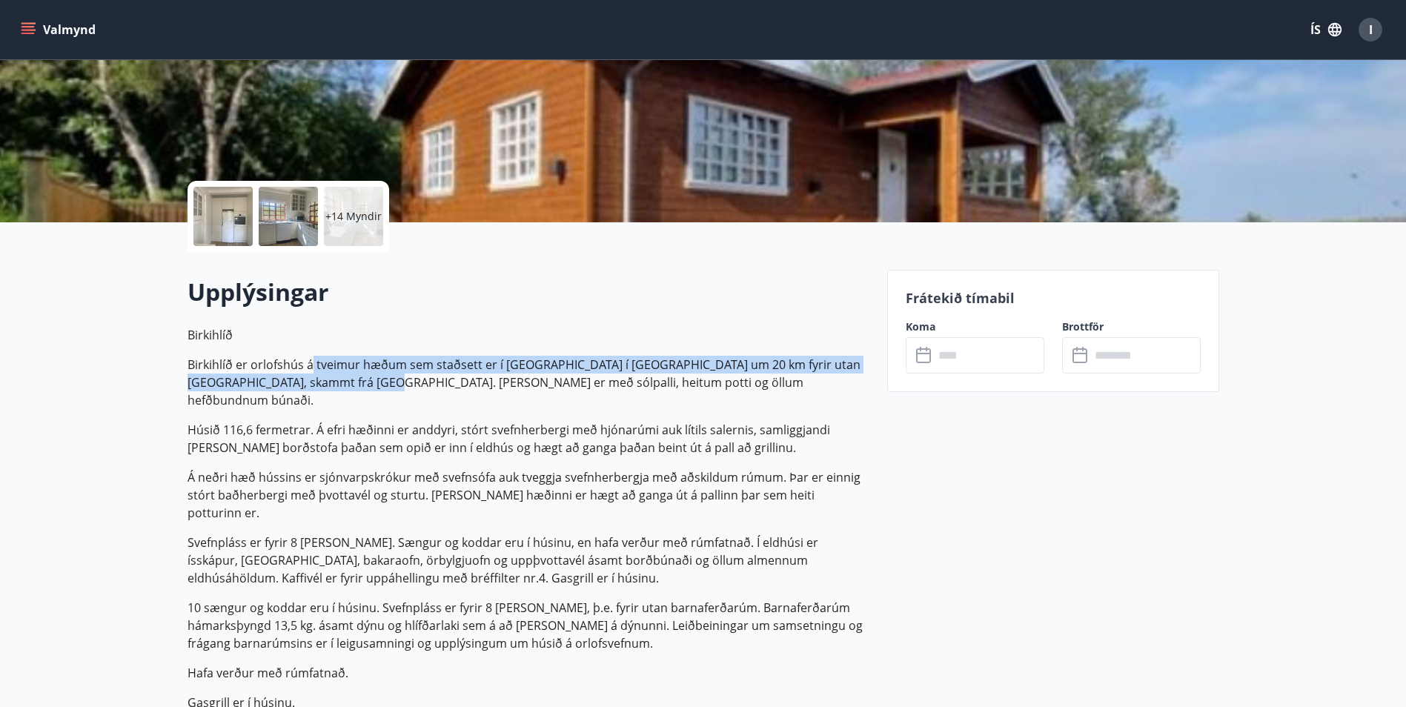
drag, startPoint x: 313, startPoint y: 363, endPoint x: 369, endPoint y: 376, distance: 57.9
click at [369, 376] on p "Birkihlíð er orlofshús á tveimur hæðum sem staðsett er í [GEOGRAPHIC_DATA] í [G…" at bounding box center [528, 382] width 682 height 53
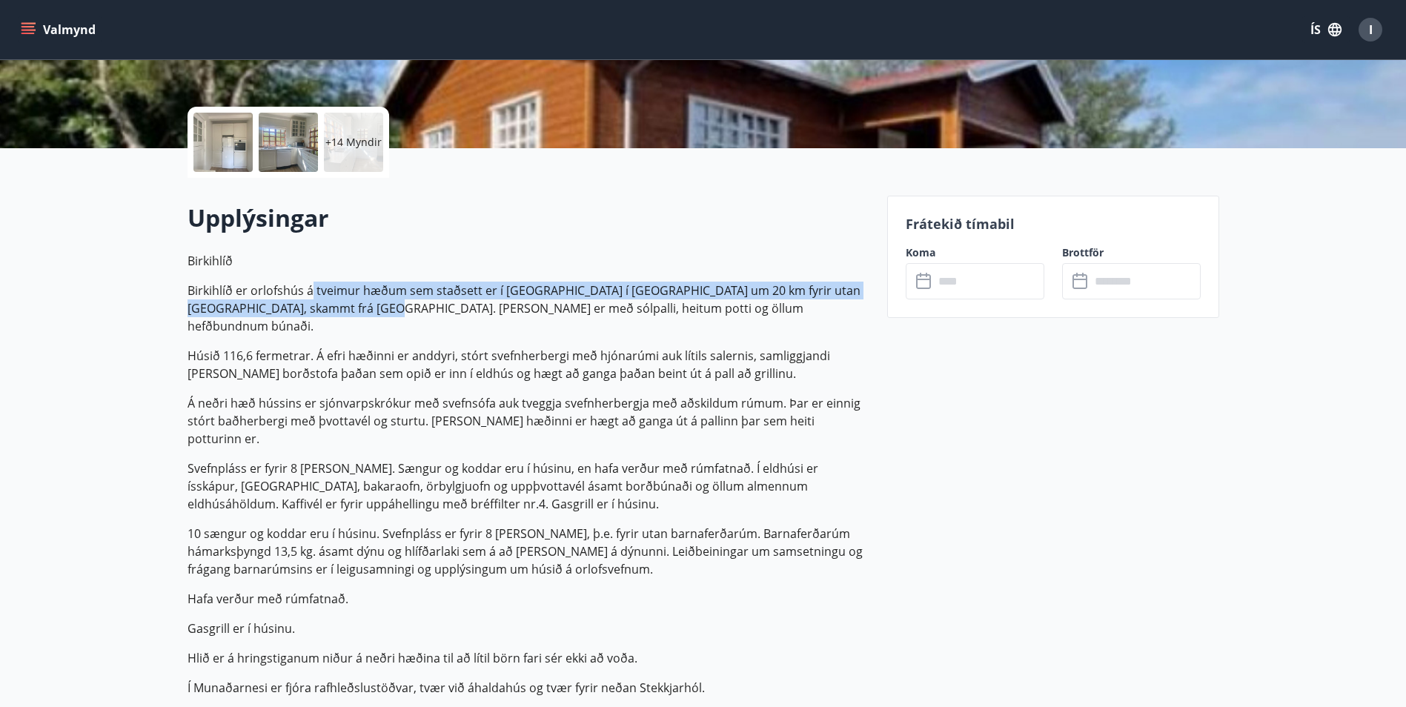
scroll to position [371, 0]
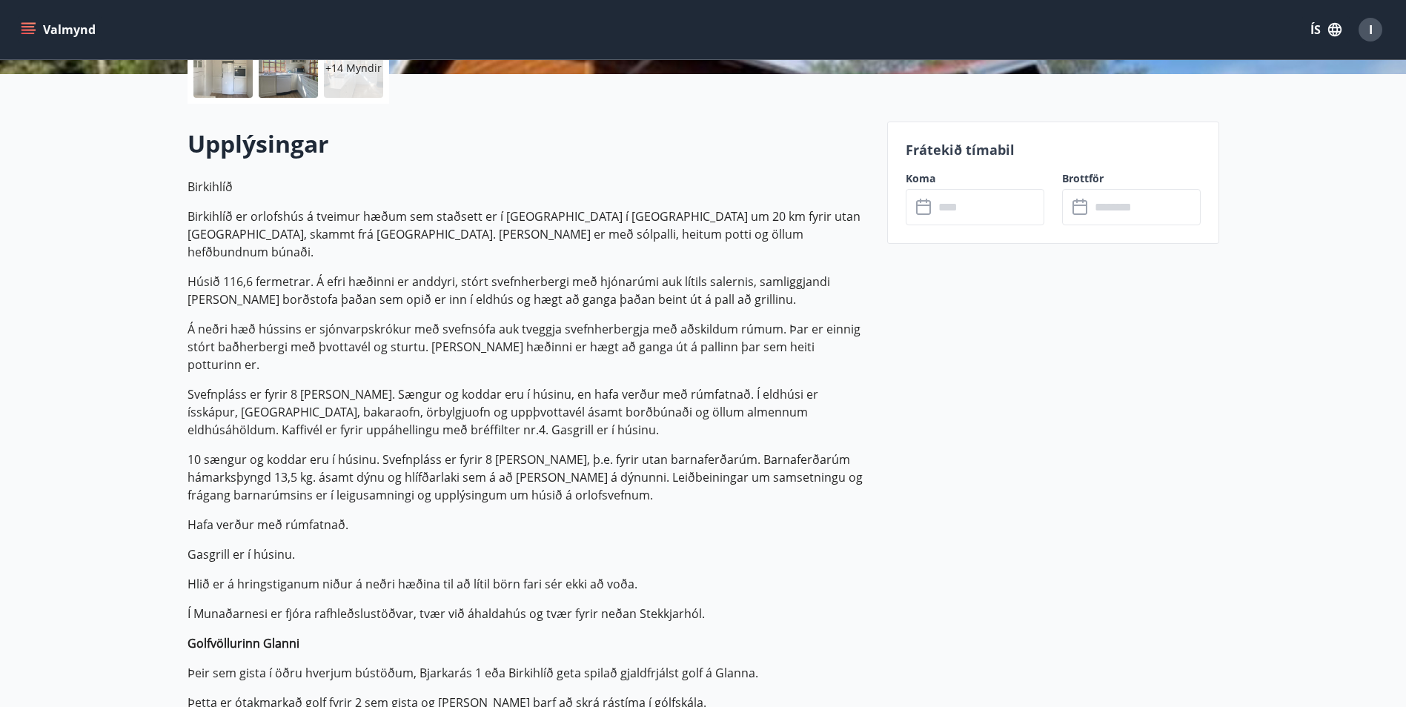
click at [381, 344] on p "Birkihlíð Birkihlíð er orlofshús á tveimur hæðum sem staðsett er í [GEOGRAPHIC_…" at bounding box center [528, 474] width 682 height 593
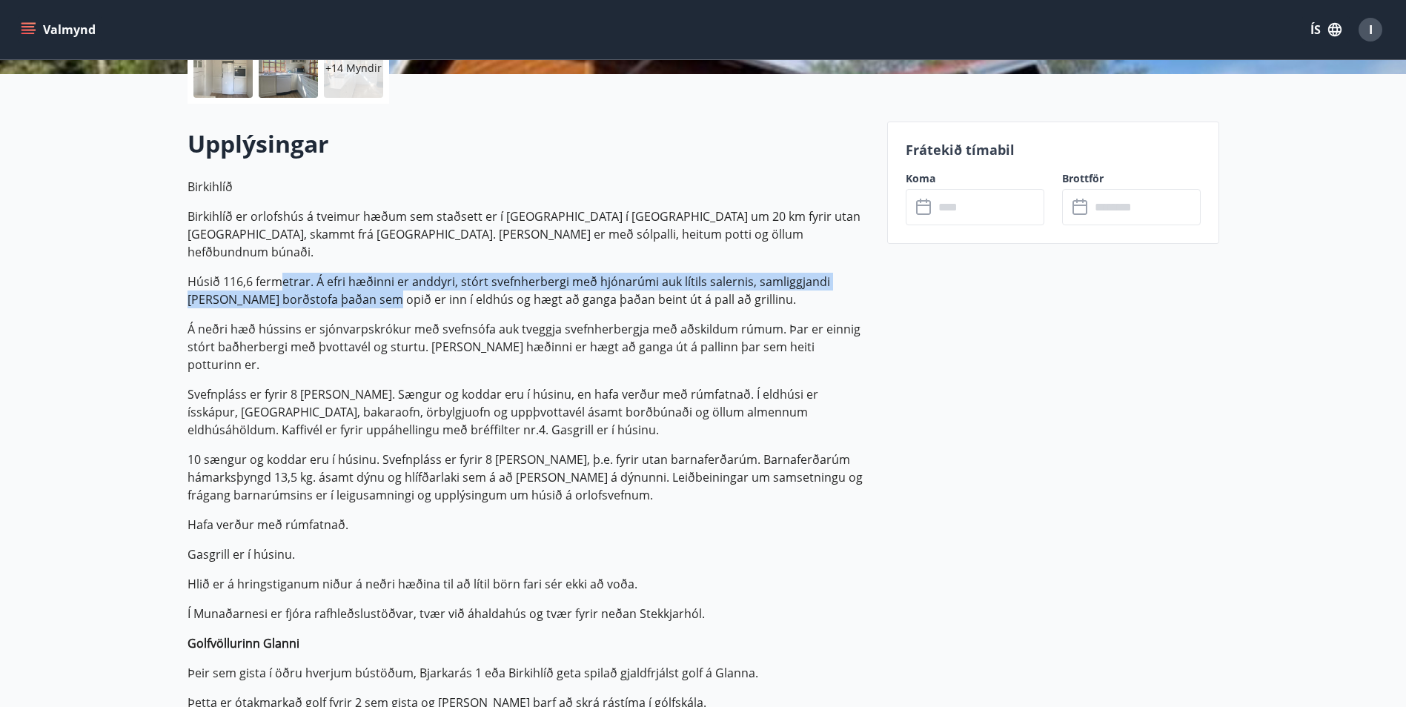
drag, startPoint x: 289, startPoint y: 263, endPoint x: 330, endPoint y: 276, distance: 42.7
click at [330, 276] on p "Húsið 116,6 fermetrar. Á efri hæðinni er anddyri, stórt svefnherbergi með hjóna…" at bounding box center [528, 291] width 682 height 36
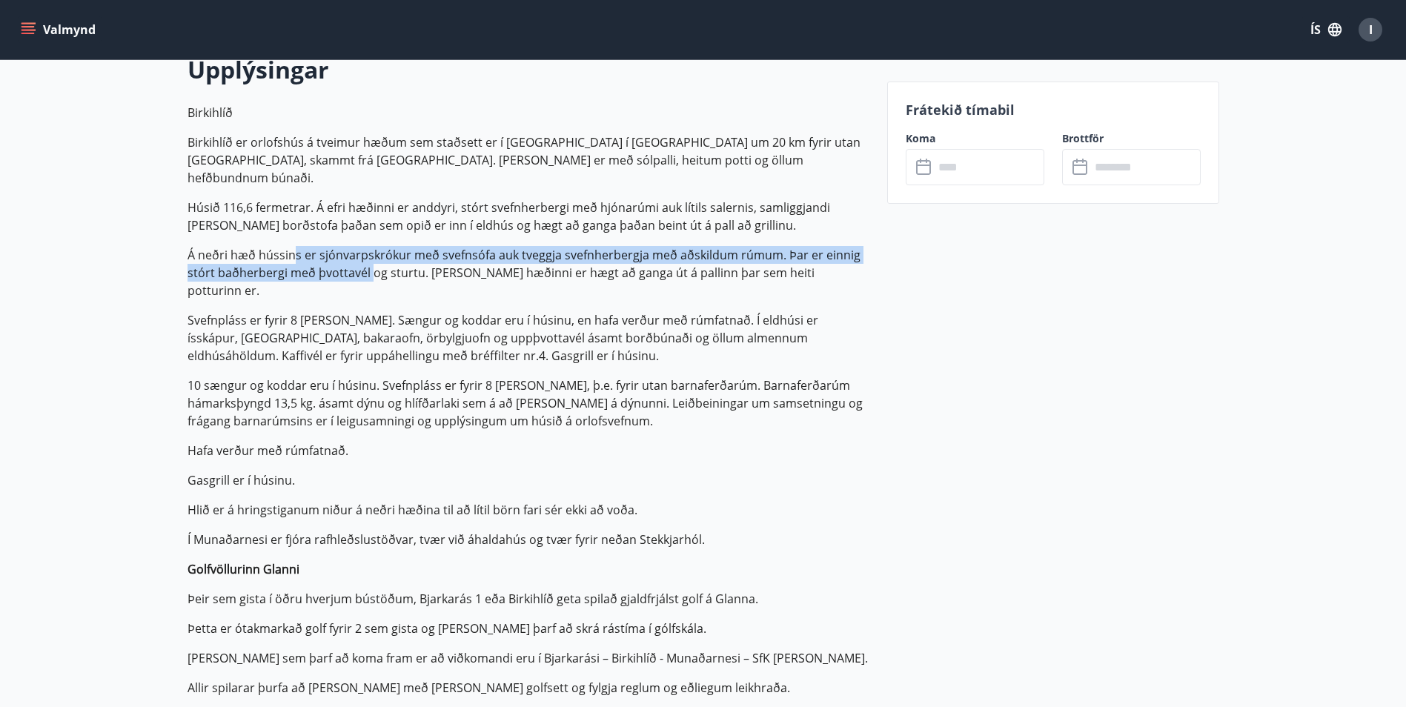
drag, startPoint x: 293, startPoint y: 234, endPoint x: 372, endPoint y: 253, distance: 80.9
click at [372, 253] on p "Á neðri hæð hússins er sjónvarpskrókur með svefnsófa auk tveggja svefnherbergja…" at bounding box center [528, 272] width 682 height 53
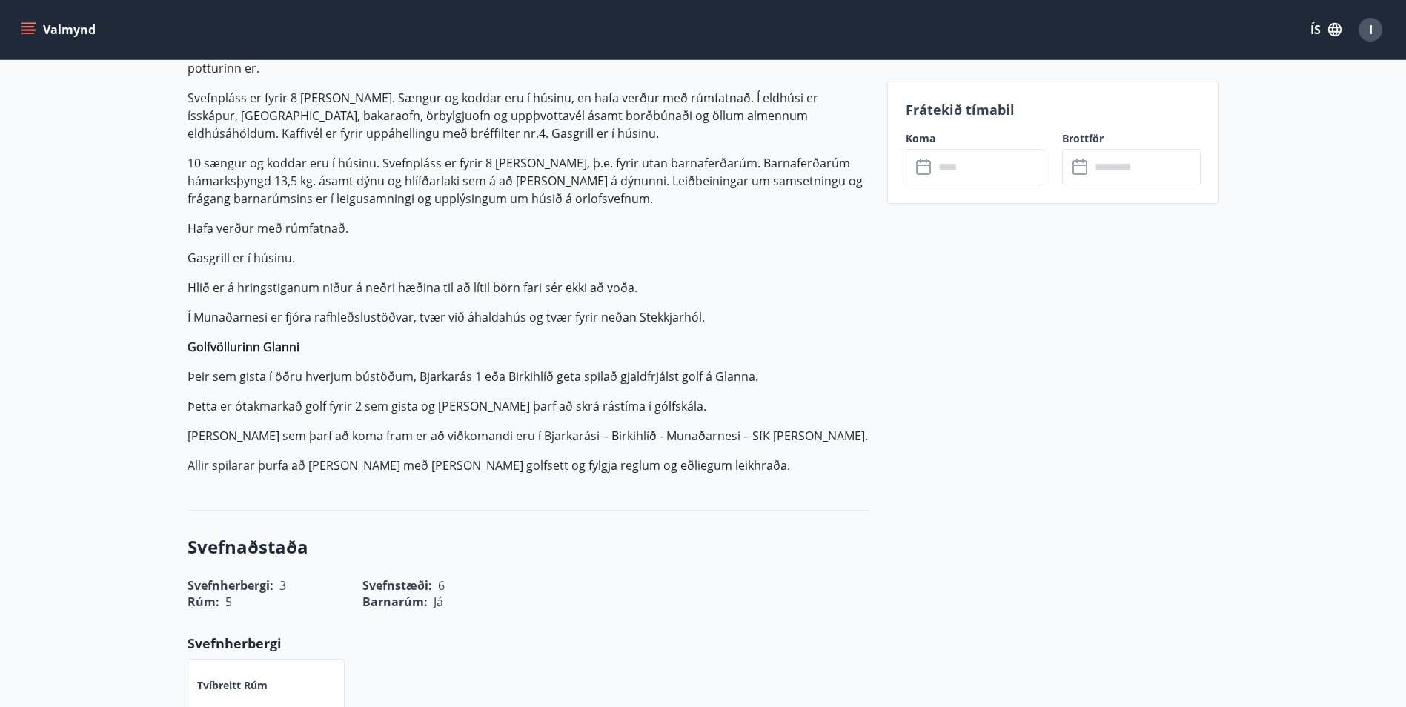
scroll to position [741, 0]
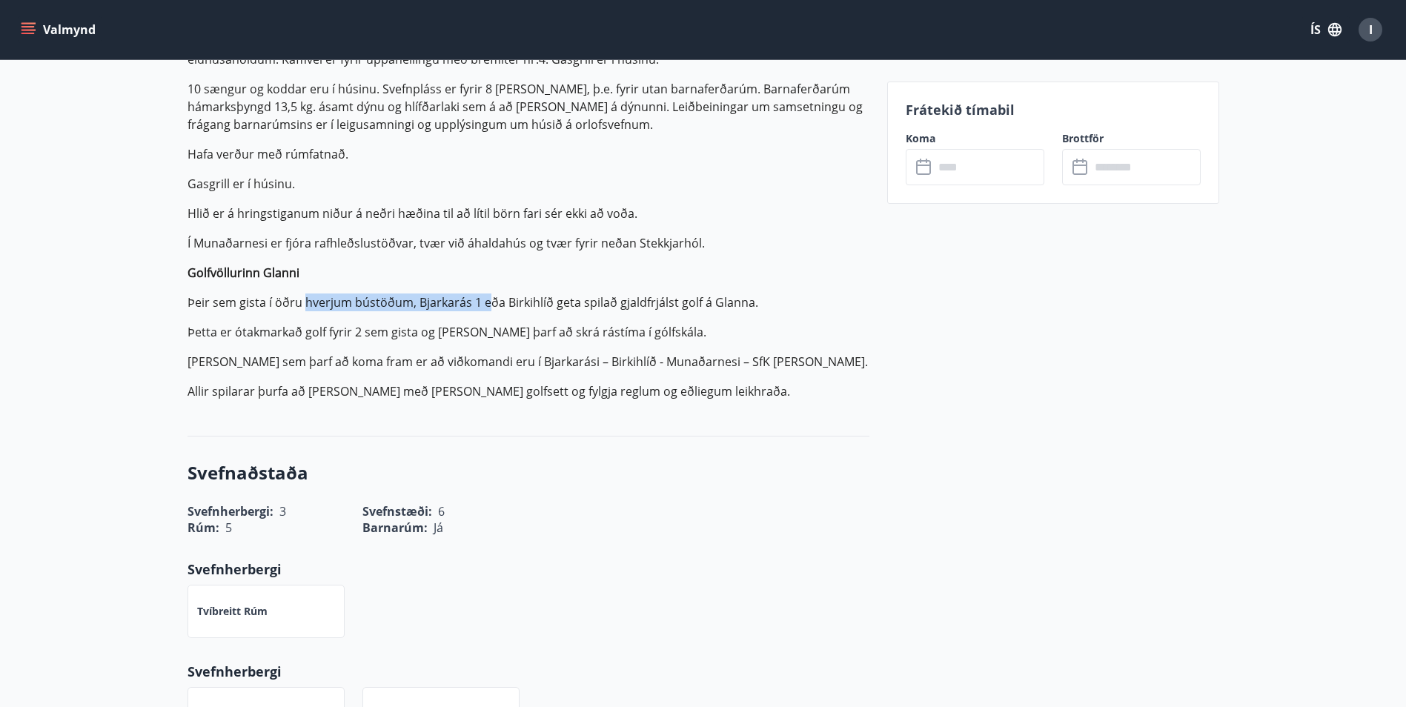
drag, startPoint x: 341, startPoint y: 267, endPoint x: 487, endPoint y: 273, distance: 146.1
click at [487, 293] on p "Þeir sem gista í öðru hverjum bústöðum, Bjarkarás 1 eða Birkihlíð geta spilað g…" at bounding box center [528, 302] width 682 height 18
drag, startPoint x: 320, startPoint y: 296, endPoint x: 467, endPoint y: 300, distance: 146.8
click at [467, 323] on p "Þetta er ótakmarkað golf fyrir 2 sem gista og [PERSON_NAME] þarf að skrá rástím…" at bounding box center [528, 332] width 682 height 18
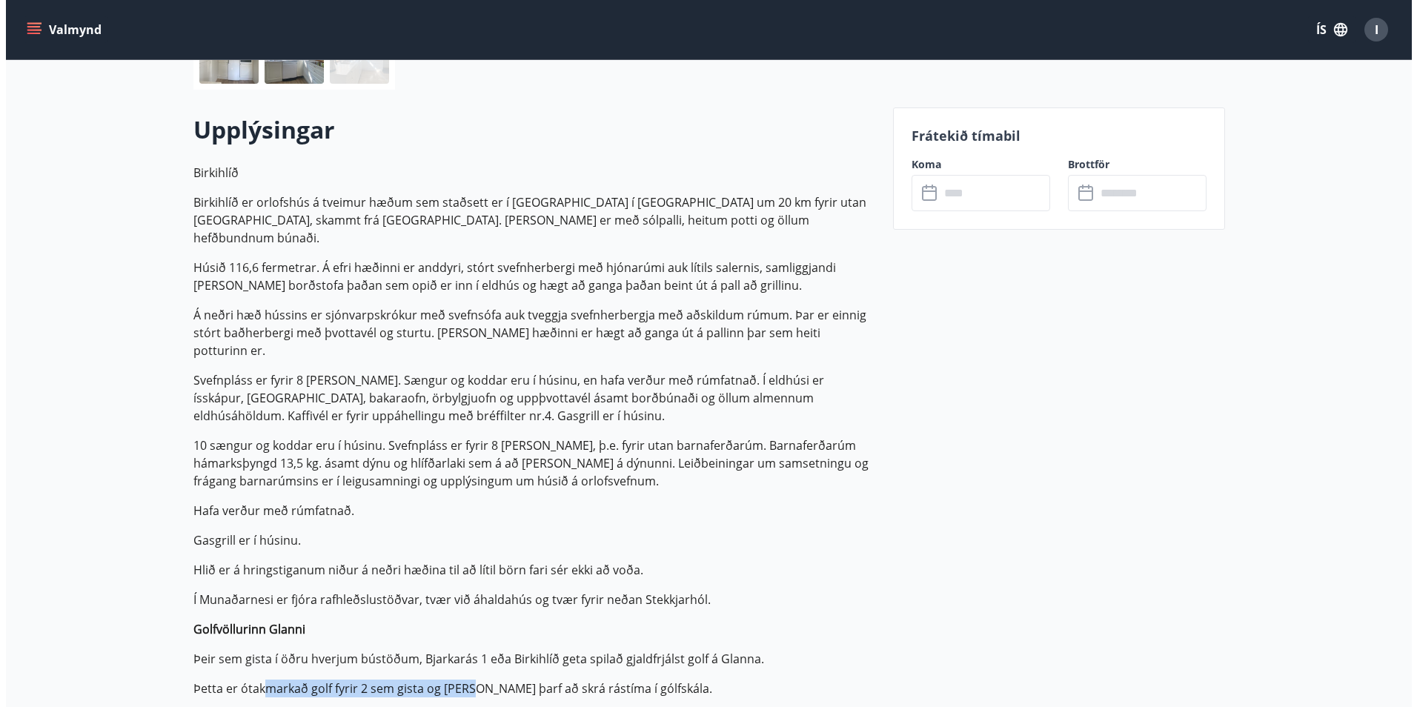
scroll to position [0, 0]
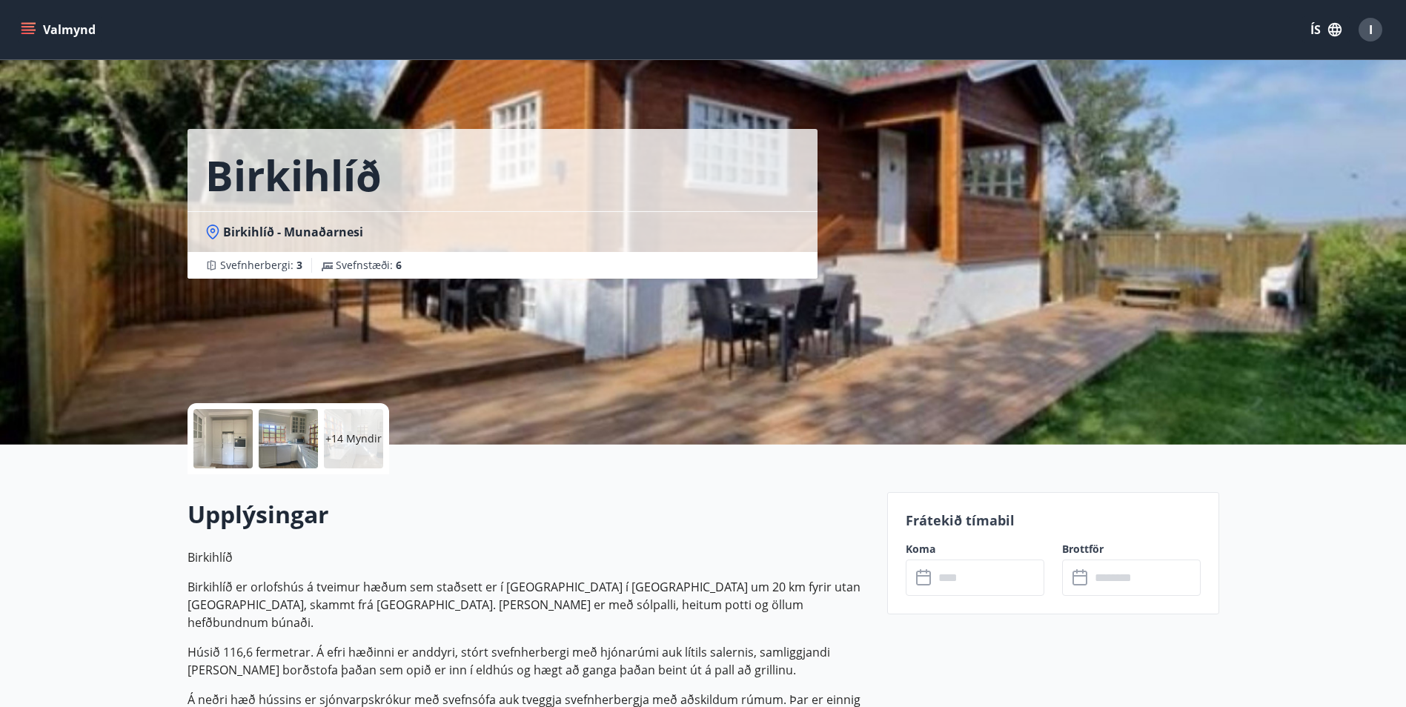
click at [234, 438] on div at bounding box center [222, 438] width 59 height 59
